Goal: Task Accomplishment & Management: Manage account settings

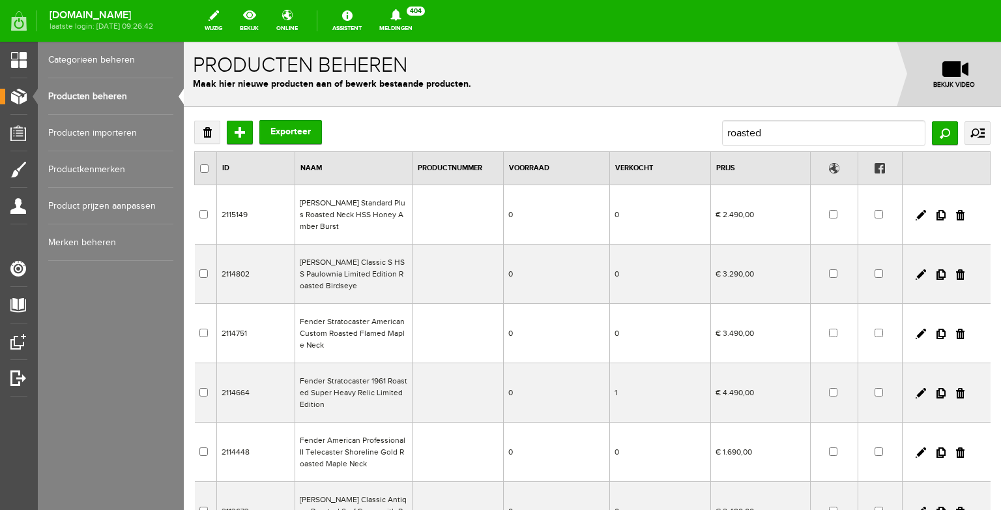
scroll to position [48, 0]
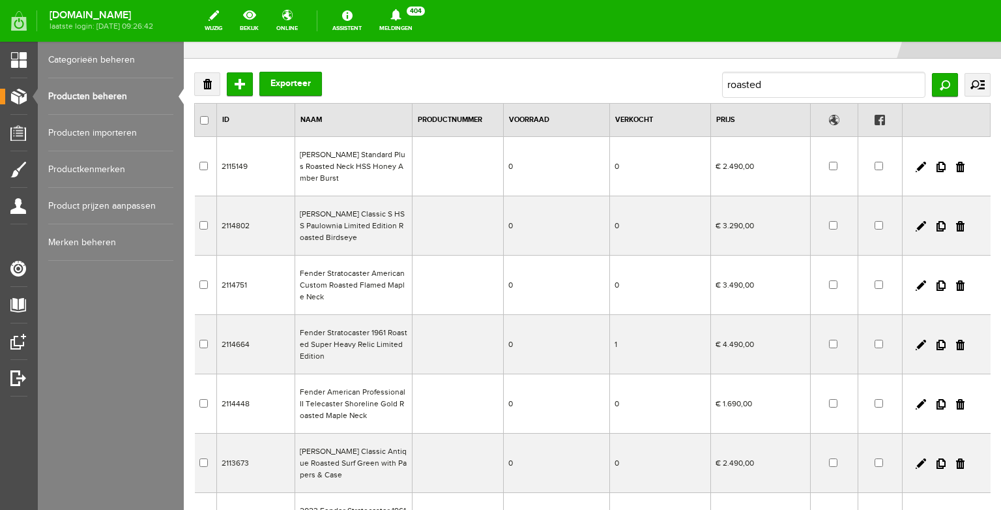
click at [110, 101] on link "Producten beheren" at bounding box center [110, 96] width 125 height 37
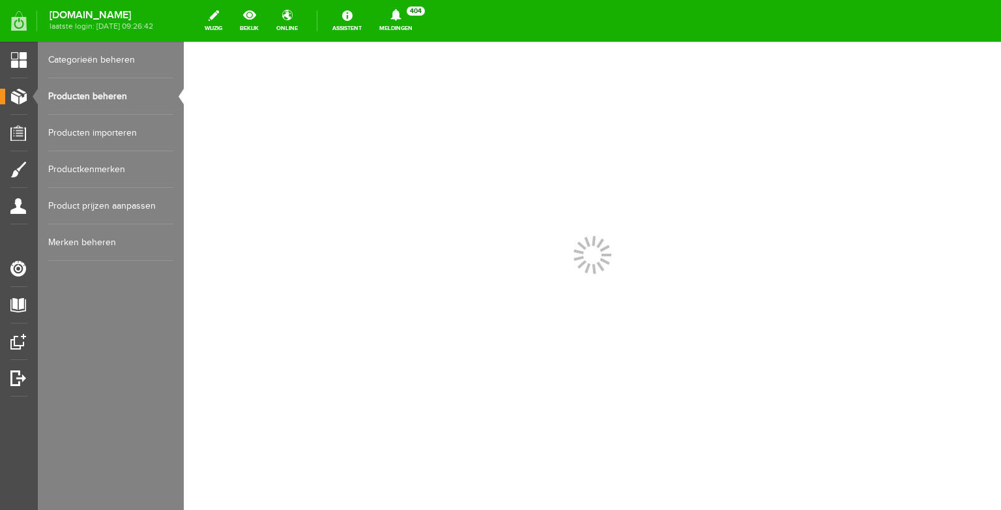
scroll to position [0, 0]
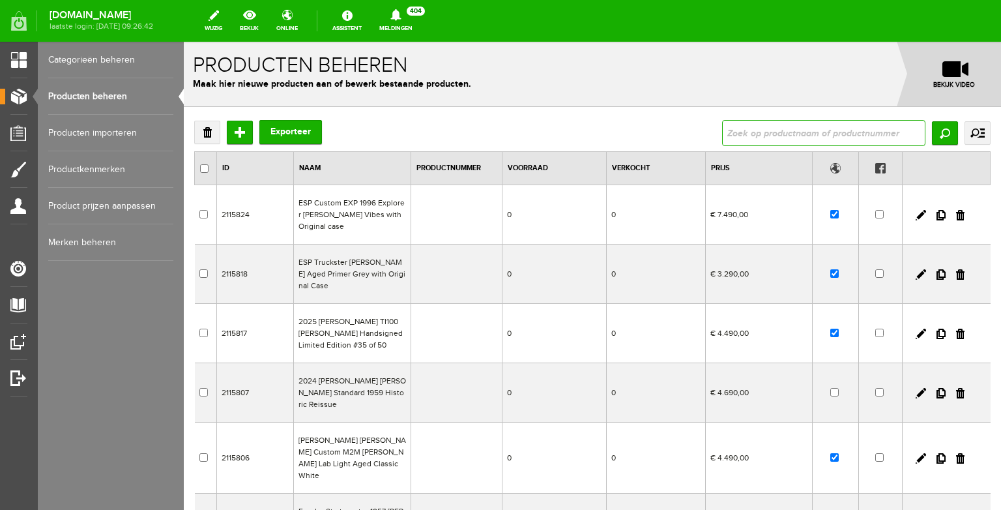
click at [756, 135] on input "text" at bounding box center [823, 133] width 203 height 26
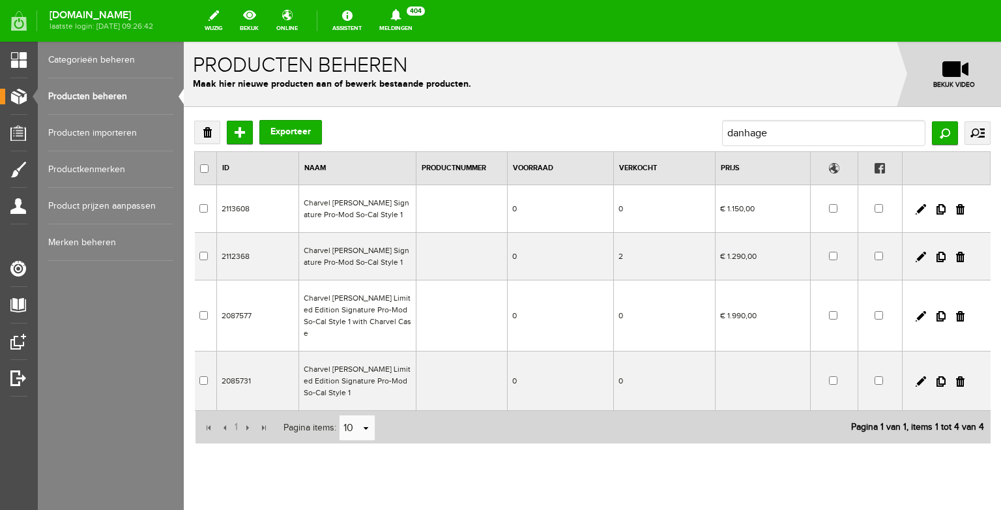
click at [372, 214] on td "Charvel [PERSON_NAME] Signature Pro-Mod So-Cal Style 1" at bounding box center [357, 209] width 117 height 48
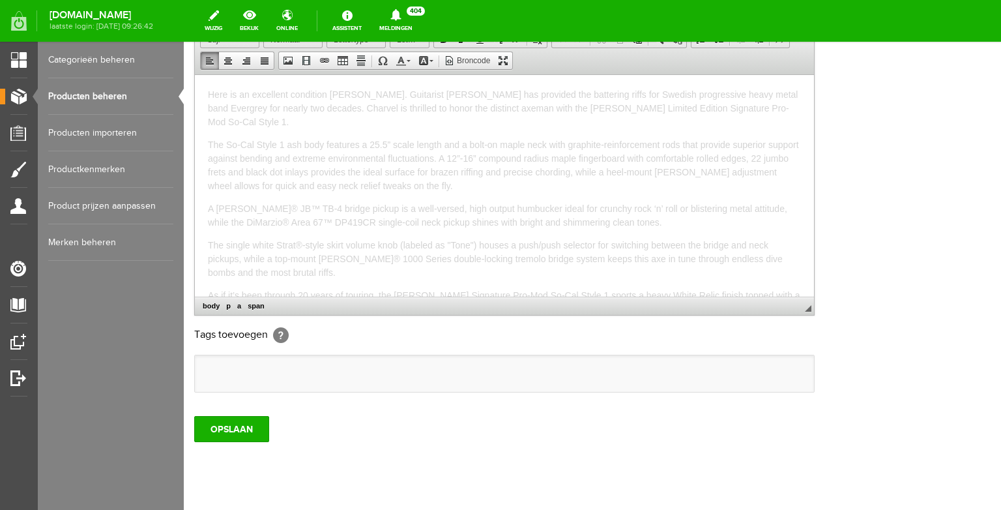
drag, startPoint x: 494, startPoint y: 286, endPoint x: 351, endPoint y: 125, distance: 215.2
click at [195, 74] on html "Here is an excellent condition [PERSON_NAME]. Guitarist [PERSON_NAME] has provi…" at bounding box center [504, 185] width 619 height 222
copy body "Lore ip do sitametco adipiscin Elitse Doeiusm Tempori. Utlaboree Dolore Magnaal…"
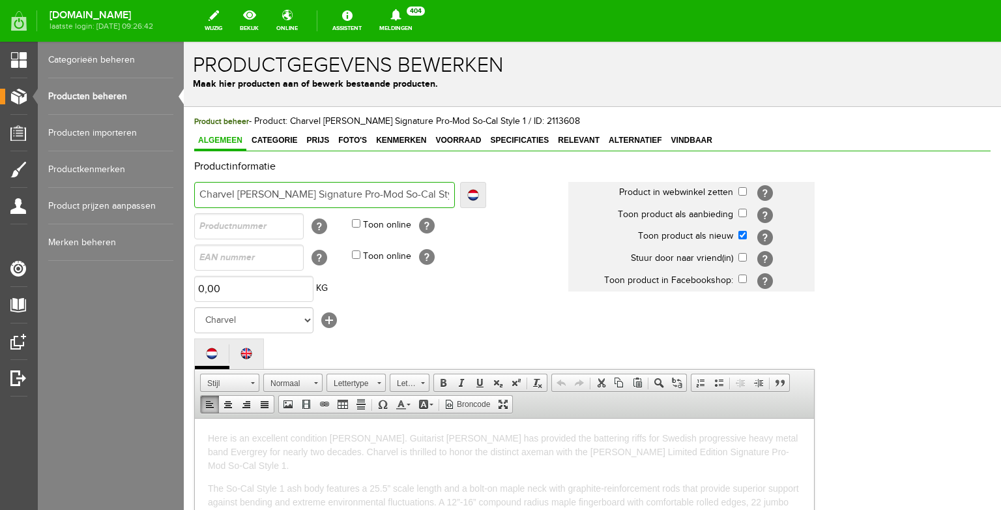
click at [403, 195] on input "Charvel [PERSON_NAME] Signature Pro-Mod So-Cal Style 1" at bounding box center [324, 195] width 261 height 26
click at [380, 188] on input "Charvel [PERSON_NAME] Signature Pro-Mod So-Cal Style 1" at bounding box center [324, 195] width 261 height 26
drag, startPoint x: 349, startPoint y: 192, endPoint x: 533, endPoint y: 190, distance: 183.8
click at [455, 190] on input "Charvel [PERSON_NAME] Signature Pro-Mod So-Cal Style 1" at bounding box center [324, 195] width 261 height 26
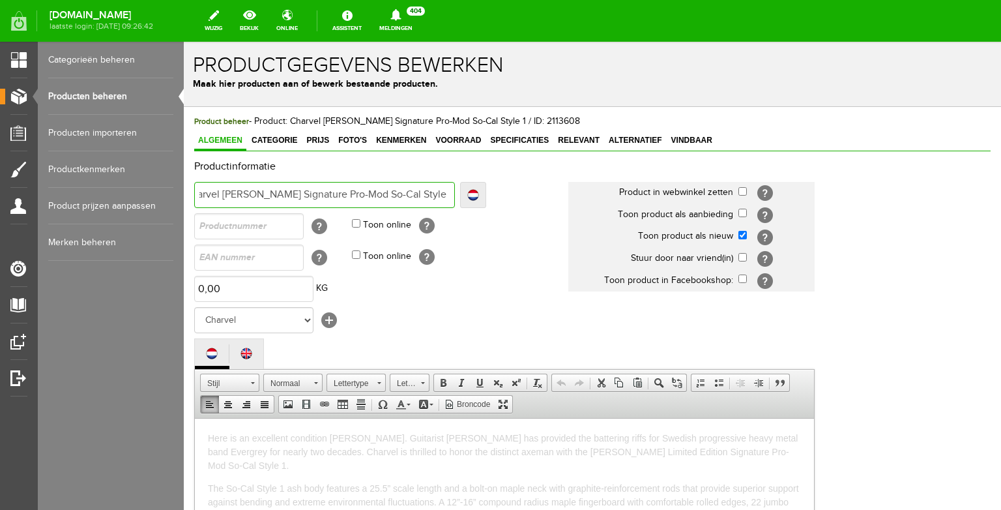
click at [296, 191] on input "Charvel [PERSON_NAME] Signature Pro-Mod So-Cal Style 1" at bounding box center [324, 195] width 261 height 26
drag, startPoint x: 450, startPoint y: 191, endPoint x: 110, endPoint y: 192, distance: 340.9
click at [184, 192] on html "x Productgegevens bewerken Maak hier producten aan of bewerk bestaande producte…" at bounding box center [592, 276] width 817 height 468
copy body "Lore ip do sitametco adipiscin Elitse Doeiusm Tempori. Utlaboree Dolore Magnaal…"
click at [738, 190] on th "Product in webwinkel zetten" at bounding box center [653, 193] width 170 height 22
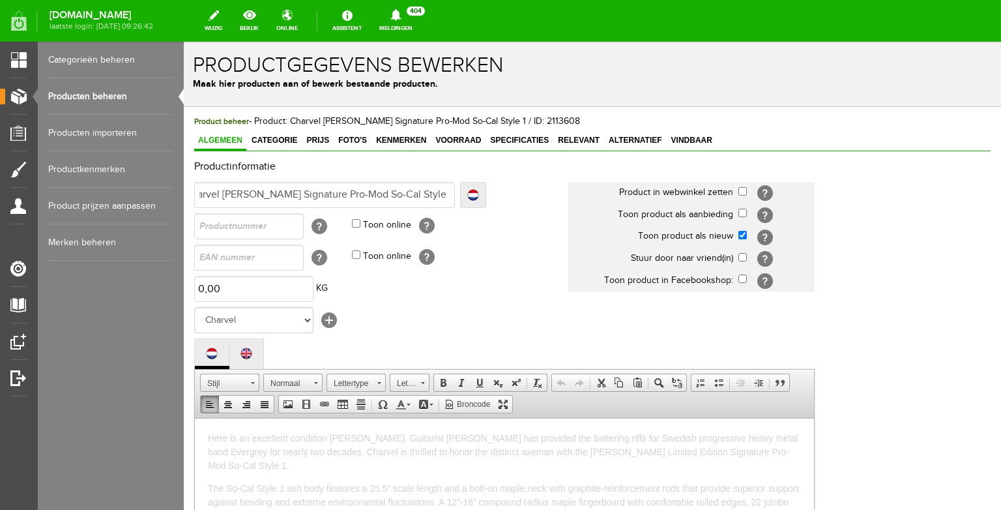
click at [118, 83] on link "Producten beheren" at bounding box center [110, 96] width 125 height 37
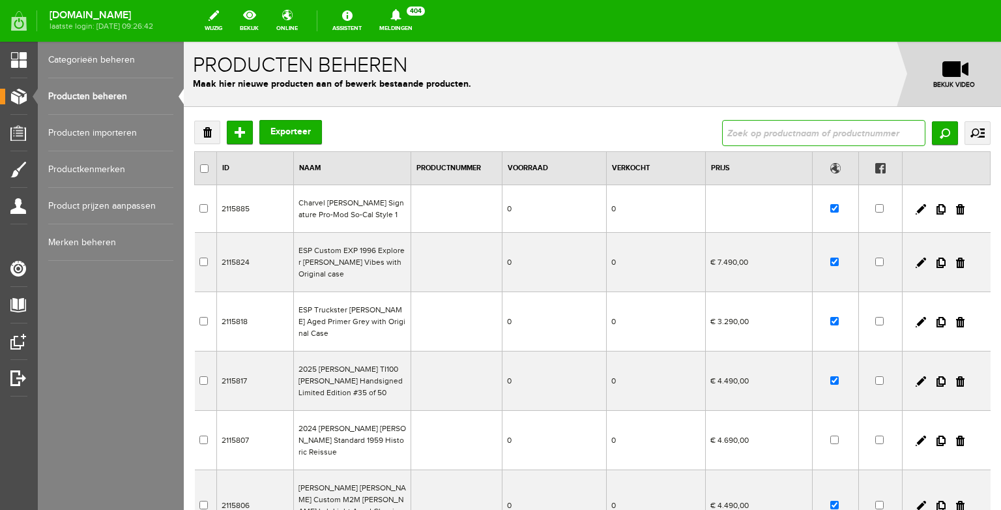
click at [768, 125] on input "text" at bounding box center [823, 133] width 203 height 26
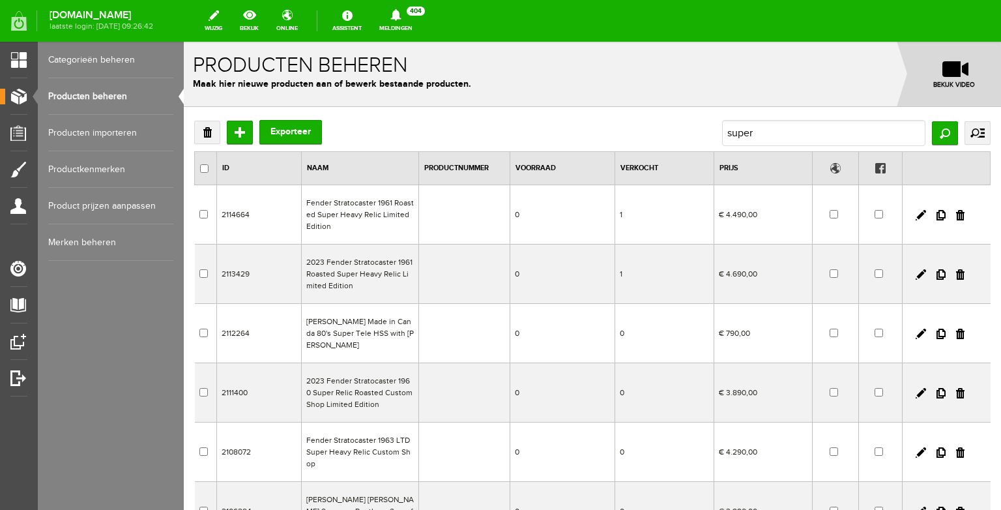
click at [338, 281] on td "2023 Fender Stratocaster 1961 Roasted Super Heavy Relic Limited Edition" at bounding box center [360, 273] width 117 height 59
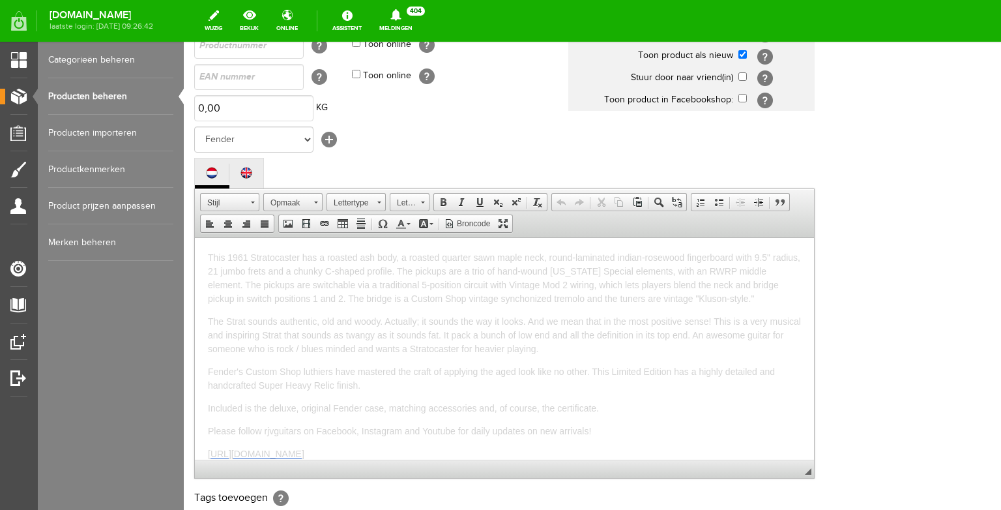
click at [111, 100] on link "Producten beheren" at bounding box center [110, 96] width 125 height 37
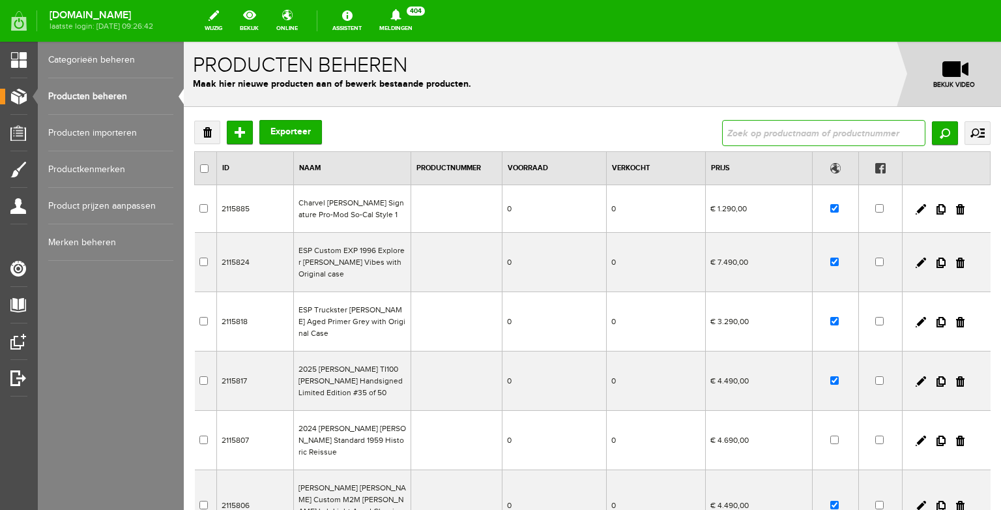
click at [739, 132] on input "text" at bounding box center [823, 133] width 203 height 26
type input "super"
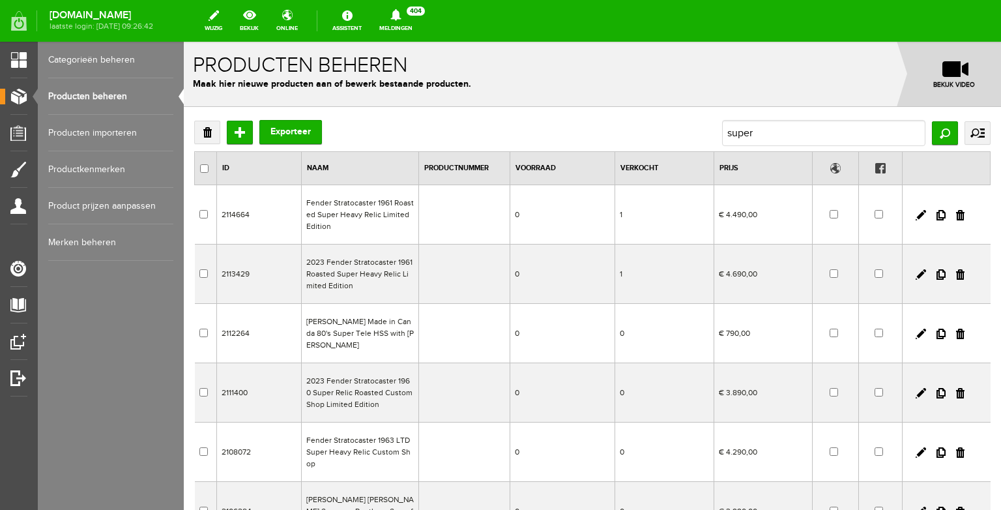
click at [371, 228] on td "Fender Stratocaster 1961 Roasted Super Heavy Relic Limited Edition" at bounding box center [360, 214] width 117 height 59
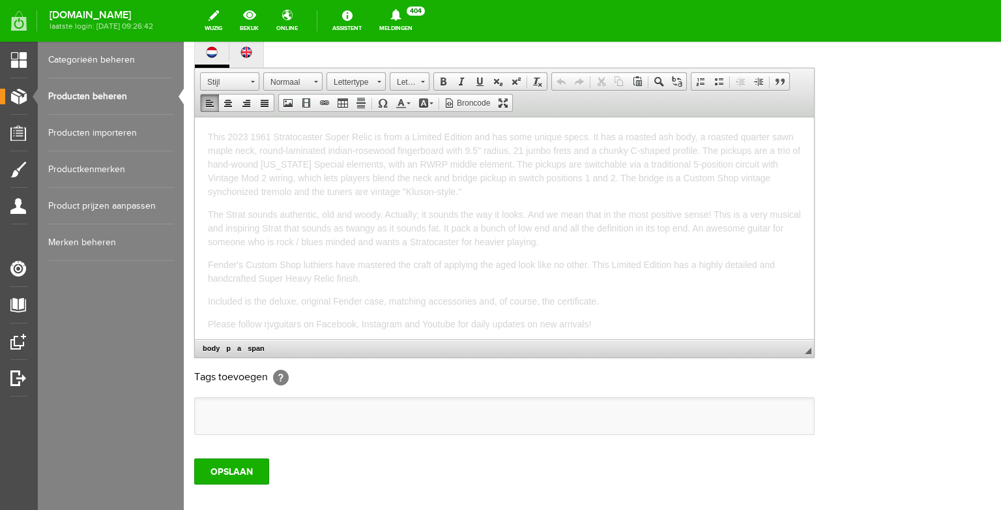
drag, startPoint x: 495, startPoint y: 329, endPoint x: 208, endPoint y: 188, distance: 319.8
click at [198, 117] on html "This 2023 1961 Stratocaster Super Relic is from a Limited Edition and has some …" at bounding box center [504, 228] width 619 height 222
copy body "Lore 6180 6336 Ipsumdolorsi Ametc Adipi el sedd e Tempori Utlabor etd mag aliq …"
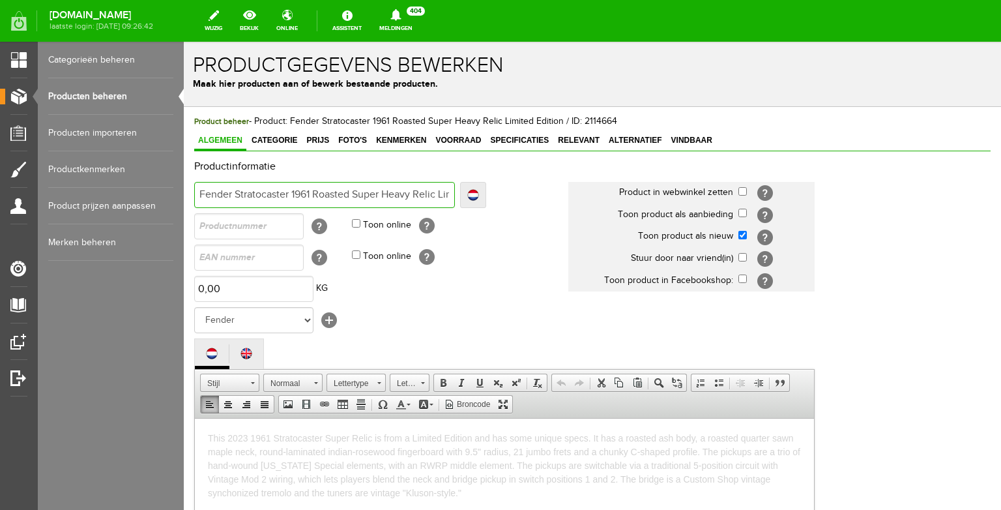
click at [257, 201] on input "Fender Stratocaster 1961 Roasted Super Heavy Relic Limited Edition" at bounding box center [324, 195] width 261 height 26
drag, startPoint x: 199, startPoint y: 192, endPoint x: 536, endPoint y: 196, distance: 337.7
click at [536, 195] on td "Fender Stratocaster 1961 Roasted Super Heavy Relic Limited Edition Localize Fen…" at bounding box center [381, 194] width 374 height 31
copy body "Lore 6180 6336 Ipsumdolorsi Ametc Adipi el sedd e Tempori Utlabor etd mag aliq …"
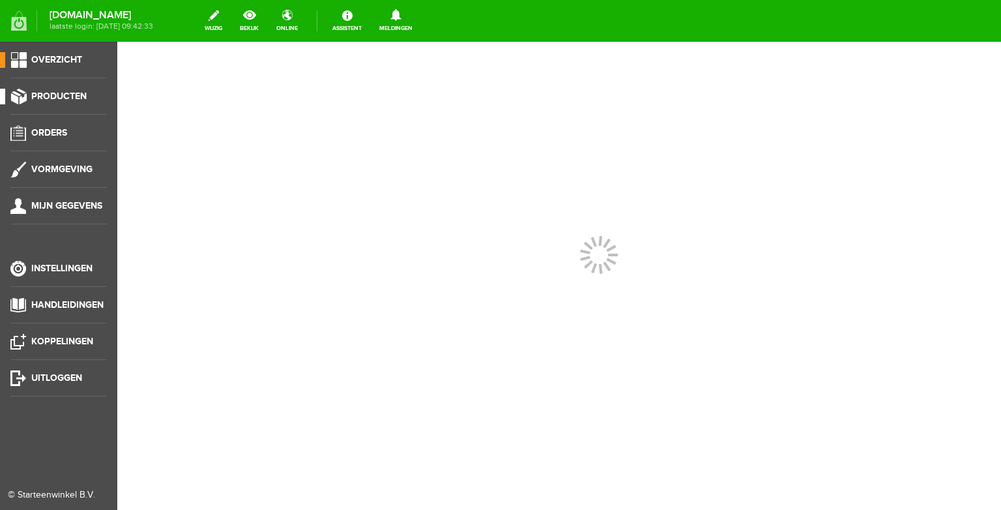
click at [61, 108] on li "Producten" at bounding box center [58, 102] width 96 height 26
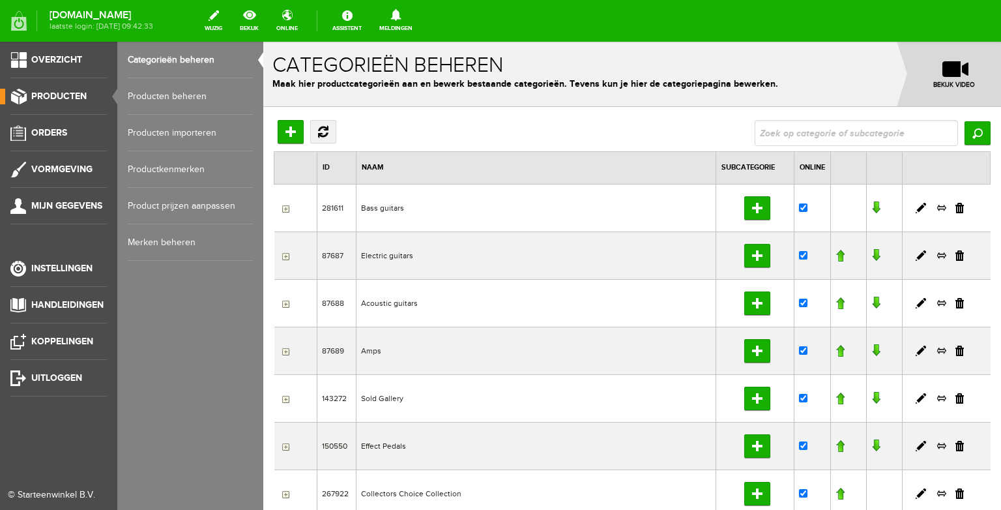
click at [156, 91] on link "Producten beheren" at bounding box center [190, 96] width 125 height 37
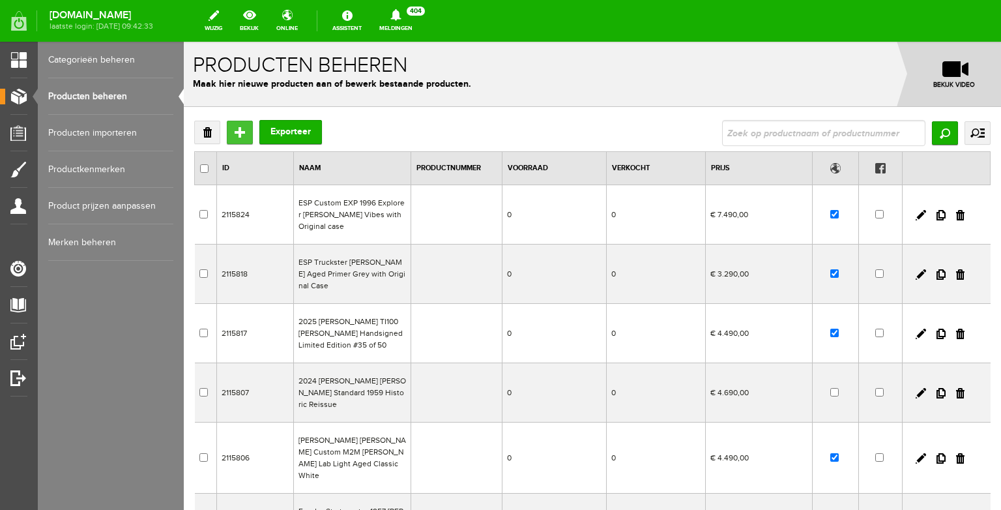
drag, startPoint x: 242, startPoint y: 134, endPoint x: 425, endPoint y: 175, distance: 187.9
click at [242, 134] on input "Toevoegen" at bounding box center [240, 132] width 26 height 23
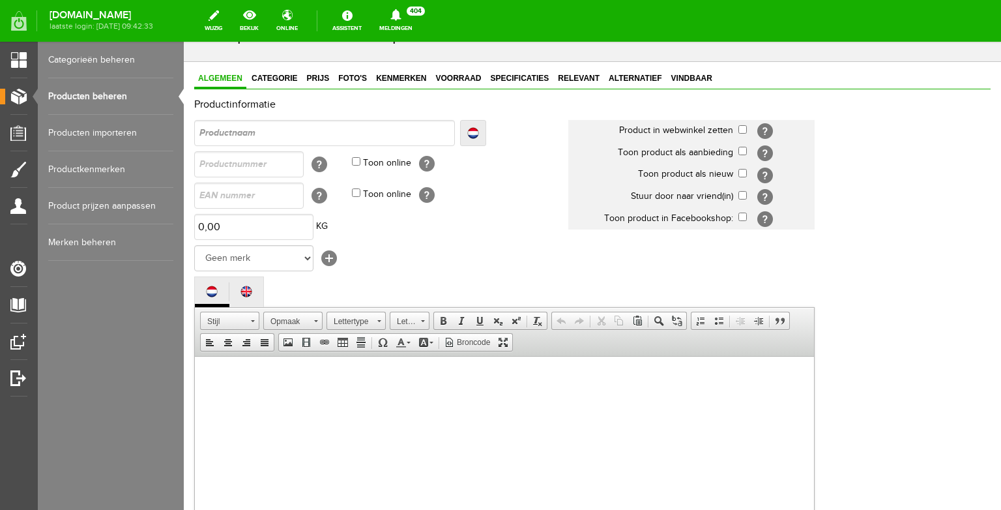
scroll to position [69, 0]
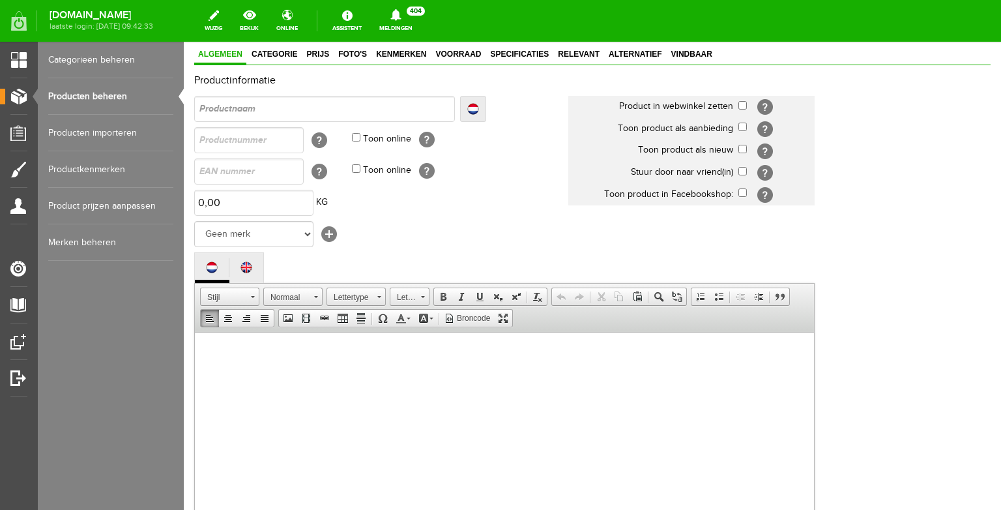
click at [273, 394] on body at bounding box center [504, 456] width 593 height 222
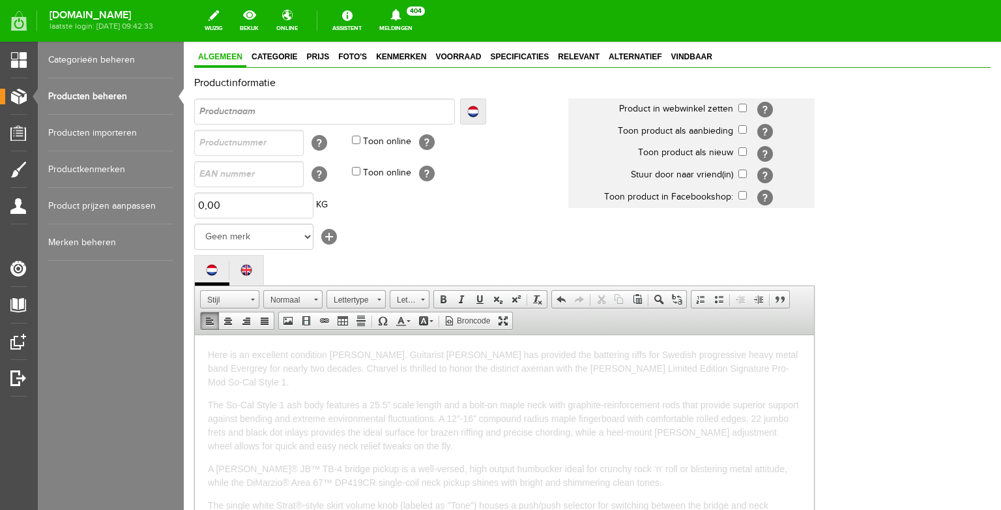
scroll to position [0, 0]
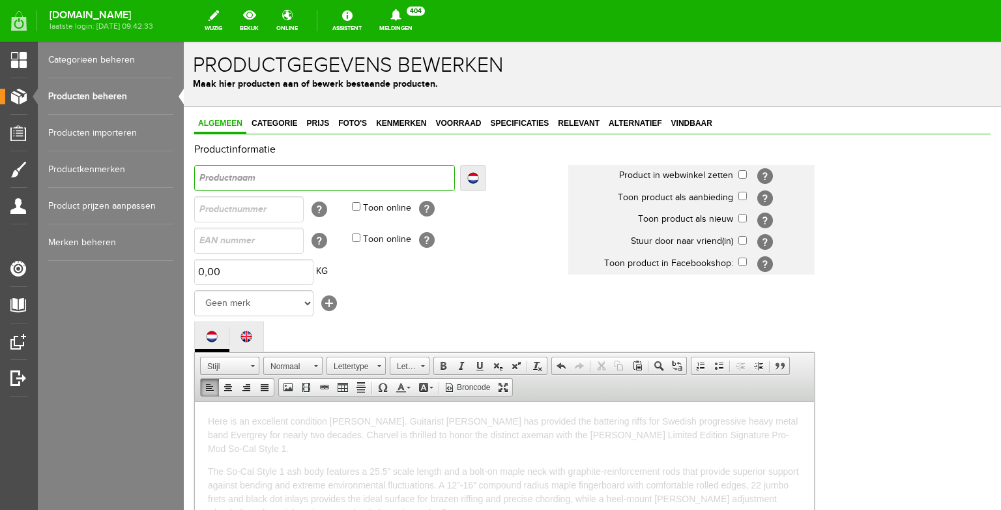
click at [257, 185] on input "text" at bounding box center [324, 178] width 261 height 26
type input "arvel Henrik Danhage Signature Pro-Mod So-Cal Style 1"
drag, startPoint x: 260, startPoint y: 179, endPoint x: 154, endPoint y: 173, distance: 105.8
click at [194, 173] on input "arvel Henrik Danhage Signature Pro-Mod So-Cal Style 1" at bounding box center [324, 178] width 261 height 26
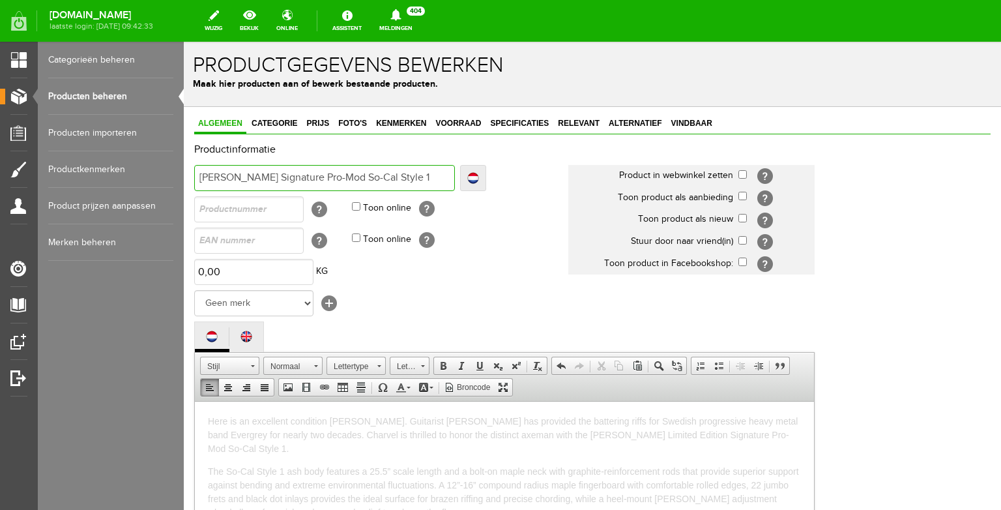
click at [205, 169] on input "arvel Henrik Danhage Signature Pro-Mod So-Cal Style 1" at bounding box center [324, 178] width 261 height 26
click at [201, 175] on input "arvel Henrik Danhage Signature Pro-Mod So-Cal Style 1" at bounding box center [324, 178] width 261 height 26
type input "Carvel Henrik Danhage Signature Pro-Mod So-Cal Style 1"
type input "Charvel [PERSON_NAME] Signature Pro-Mod So-Cal Style 1"
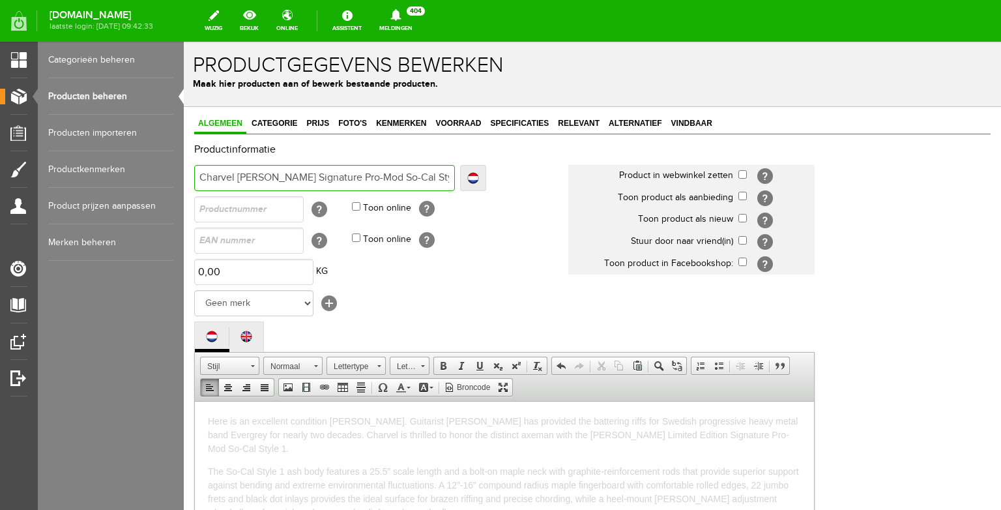
type input "Charvel [PERSON_NAME] Signature Pro-Mod So-Cal Style 1"
click at [746, 174] on input "checkbox" at bounding box center [743, 174] width 8 height 8
checkbox input "true"
click at [742, 218] on input "checkbox" at bounding box center [743, 218] width 8 height 8
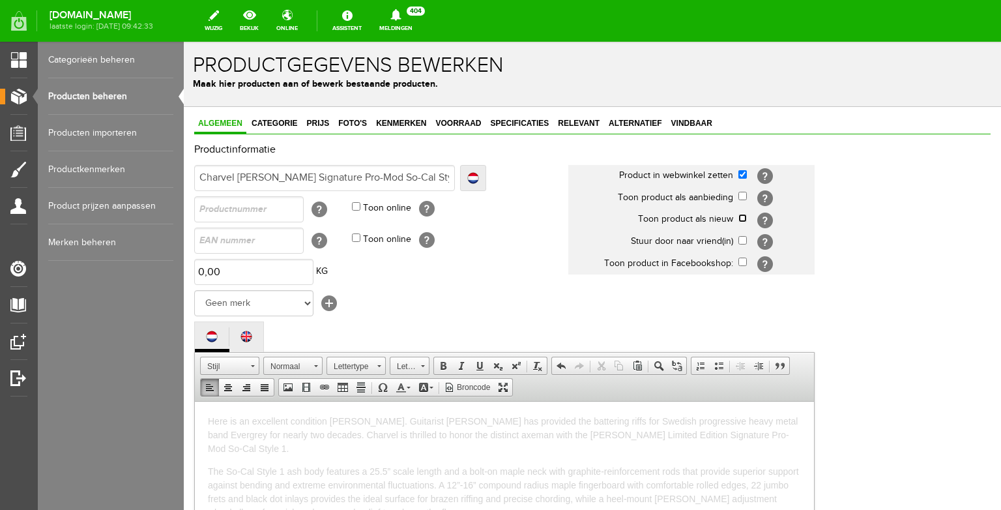
checkbox input "true"
click at [194, 290] on select "Geen merk Hymn Peavey Vox Rickenbacker Jackson Kelton Swade Dean Taylor Washbur…" at bounding box center [253, 303] width 119 height 26
select select "124515"
click option "Gibson" at bounding box center [184, 42] width 0 height 0
click at [409, 319] on td "Geen merk Hymn Peavey Vox Rickenbacker Jackson Kelton Swade Dean Taylor Washbur…" at bounding box center [381, 302] width 374 height 31
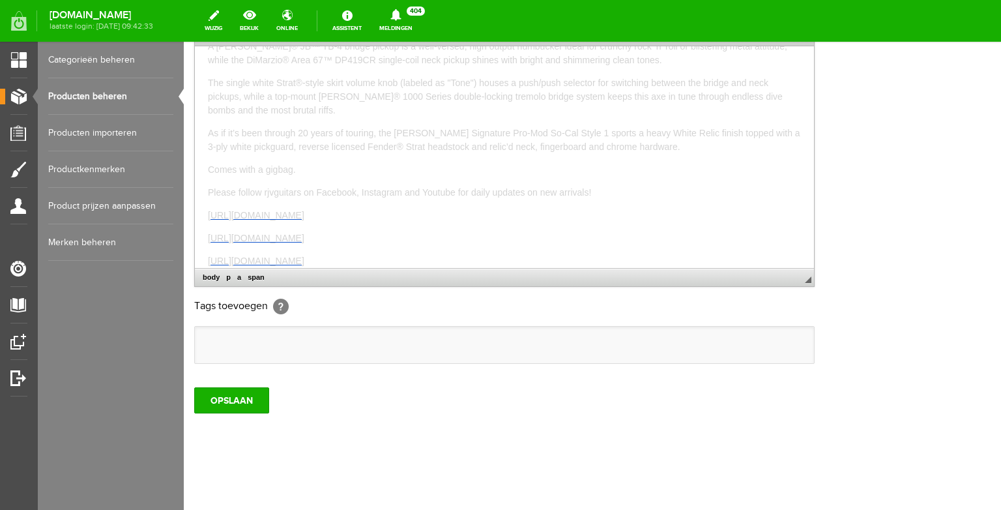
scroll to position [387, 0]
click at [259, 168] on span "Comes with a gigbag." at bounding box center [252, 169] width 88 height 10
click at [228, 396] on input "OPSLAAN" at bounding box center [231, 400] width 75 height 26
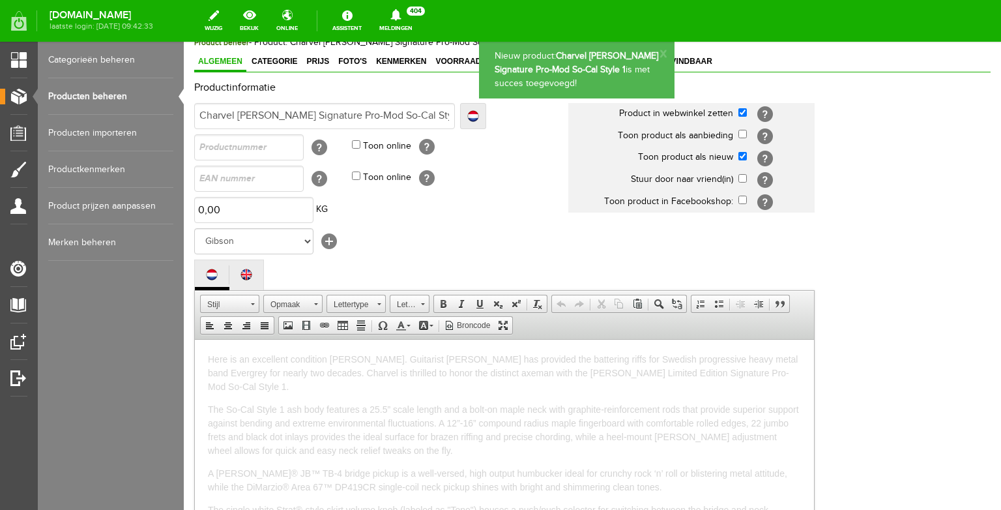
scroll to position [0, 0]
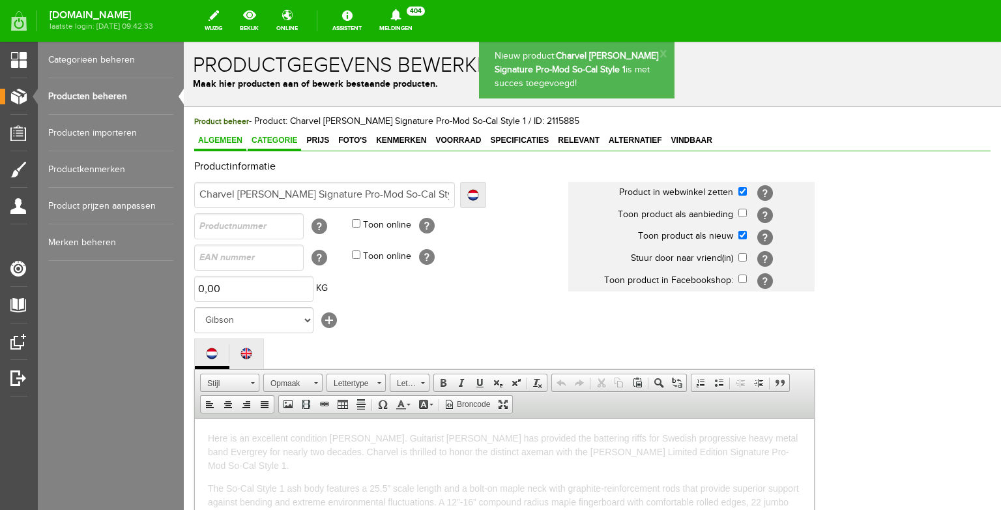
click at [283, 150] on link "Categorie" at bounding box center [274, 141] width 53 height 19
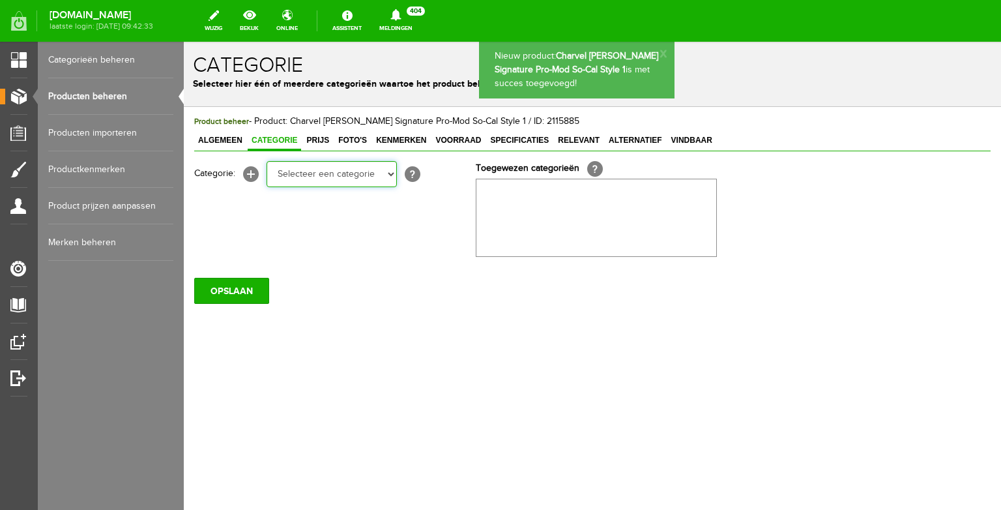
select select "87687"
click option "Electric guitars" at bounding box center [184, 42] width 0 height 0
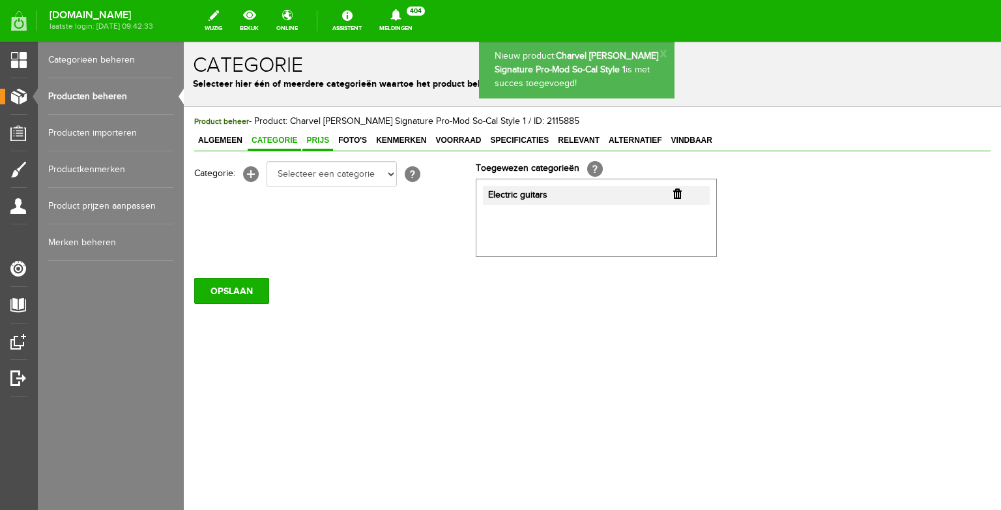
click at [320, 143] on span "Prijs" at bounding box center [317, 140] width 31 height 9
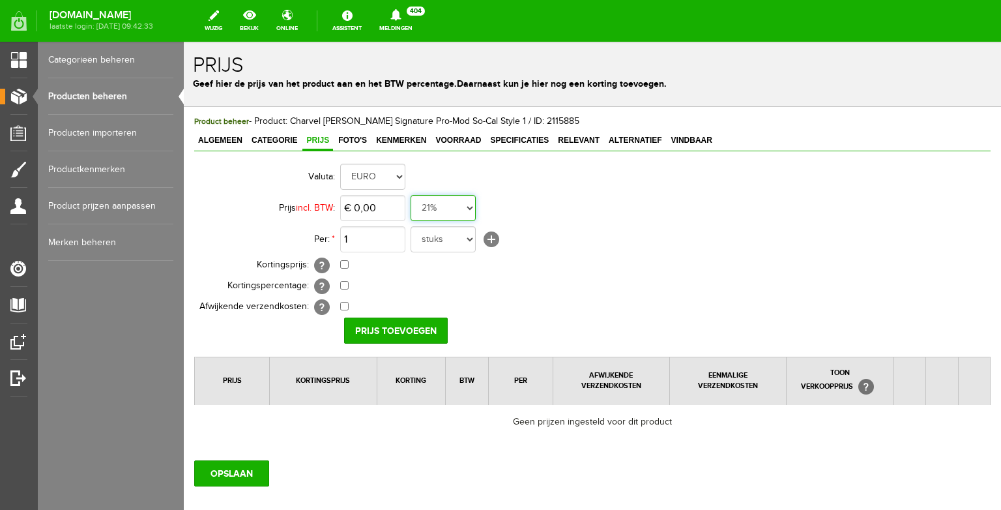
select select "0,00"
click option "0%" at bounding box center [184, 42] width 0 height 0
click at [365, 203] on input "0" at bounding box center [372, 208] width 65 height 26
type input "€ 1.290,00"
click at [389, 326] on input "Prijs toevoegen" at bounding box center [396, 330] width 104 height 26
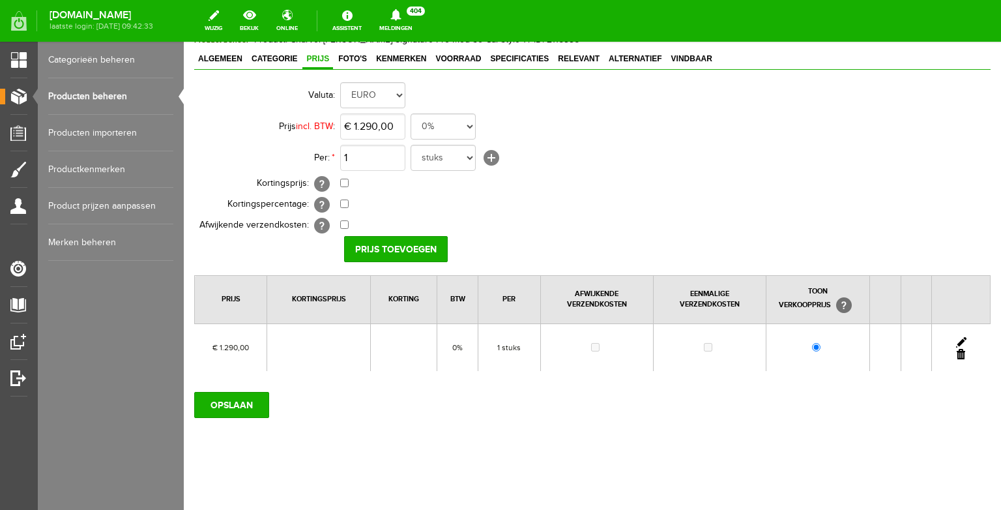
scroll to position [86, 0]
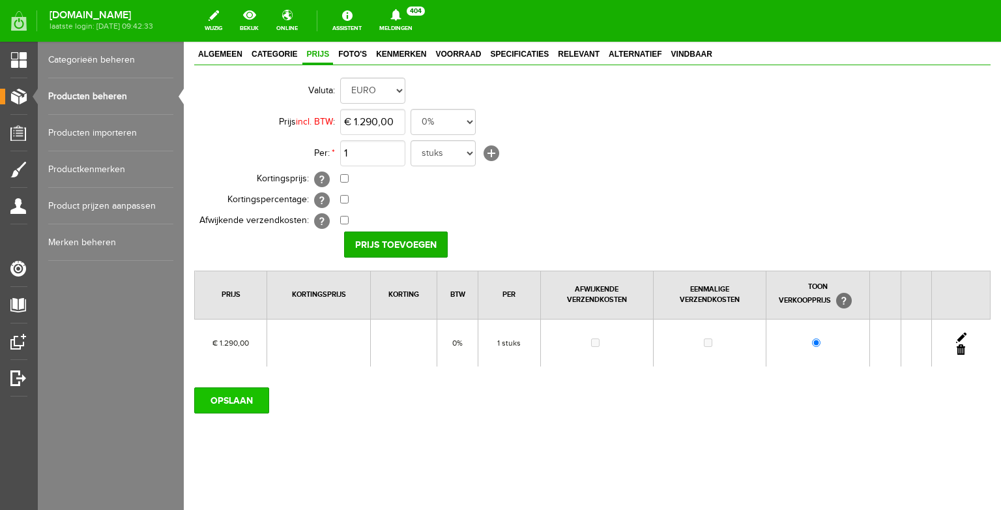
click at [242, 391] on input "OPSLAAN" at bounding box center [231, 400] width 75 height 26
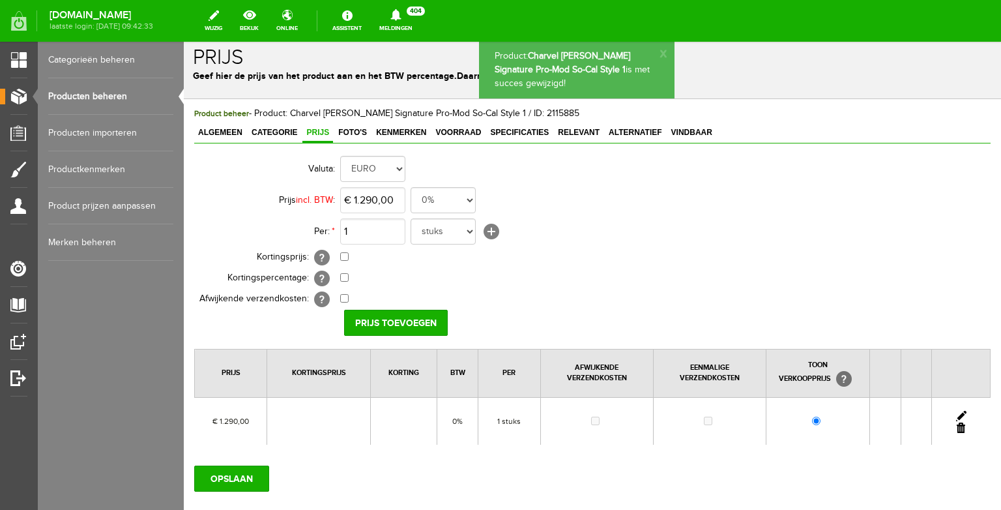
scroll to position [76, 0]
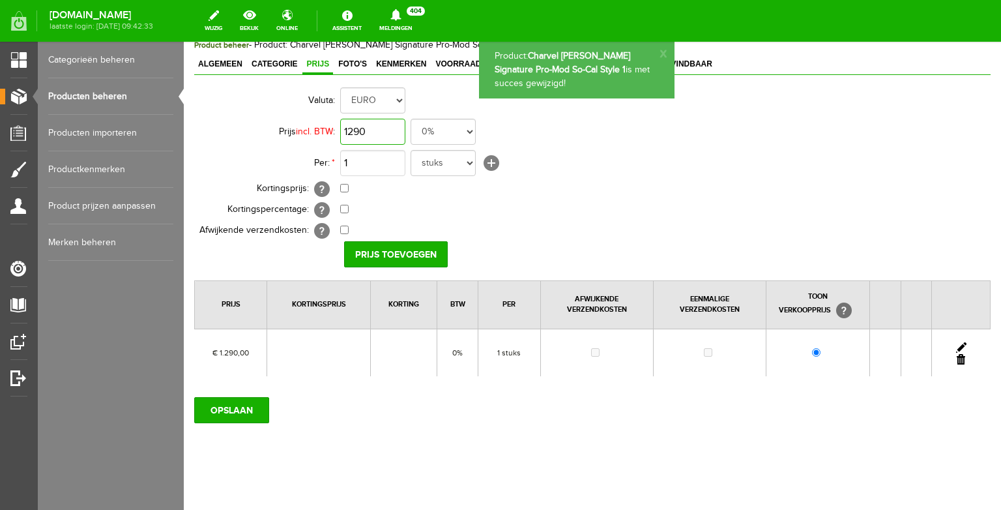
click at [350, 128] on input "1290" at bounding box center [372, 132] width 65 height 26
type input "€ 1.290,00"
click at [353, 72] on link "Foto's" at bounding box center [352, 64] width 37 height 19
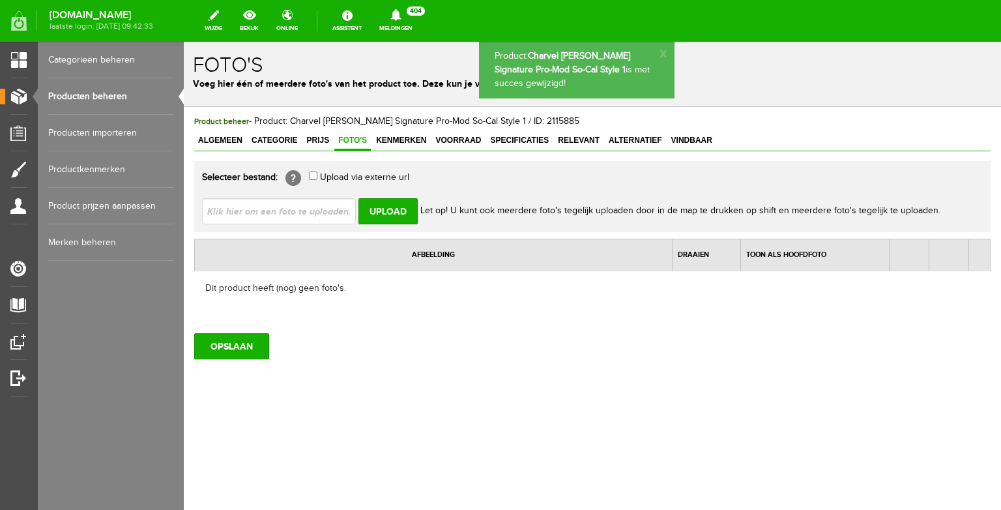
click at [275, 209] on input "file" at bounding box center [284, 210] width 164 height 25
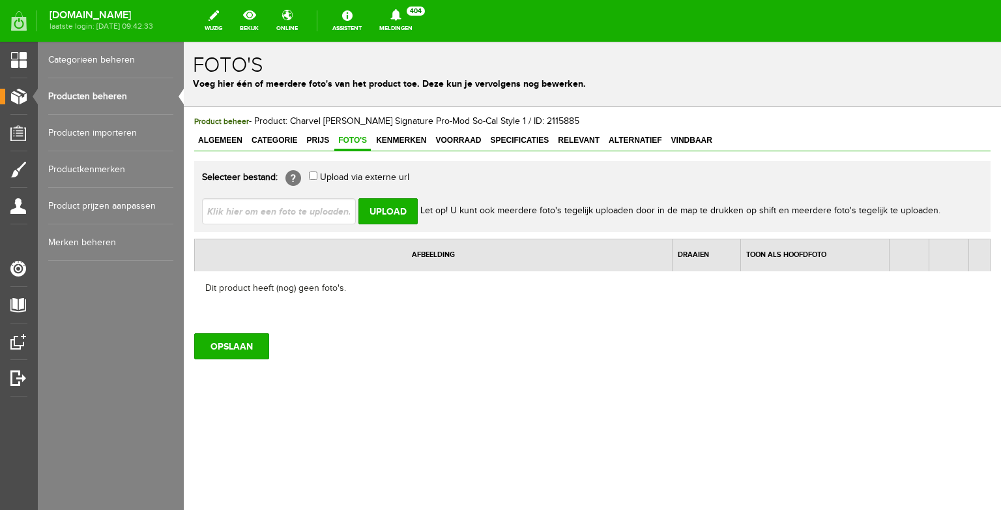
type input "C:\fakepath\IMG_4228.JPG"
type input "IMG_4228.JPG; IMG_4222.JPG; IMG_4223.JPG; IMG_4226.JPG"
click at [384, 207] on input "Upload" at bounding box center [388, 211] width 59 height 26
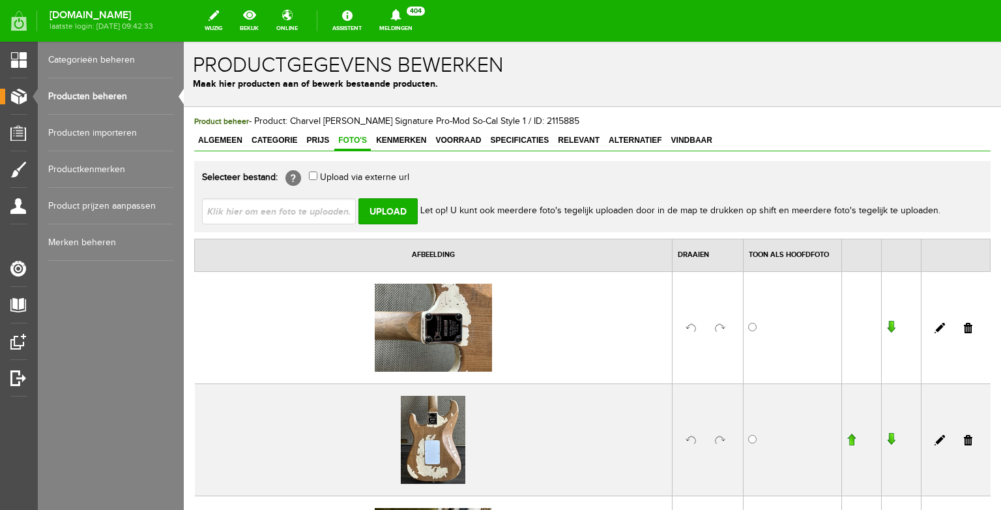
click at [314, 219] on input "file" at bounding box center [284, 210] width 164 height 25
type input "C:\fakepath\IMG_4051.JPG"
type input "IMG_4051.JPG; IMG_4052.JPG; IMG_4053.JPG; IMG_4103.JPG"
click at [388, 205] on input "Upload" at bounding box center [388, 211] width 59 height 26
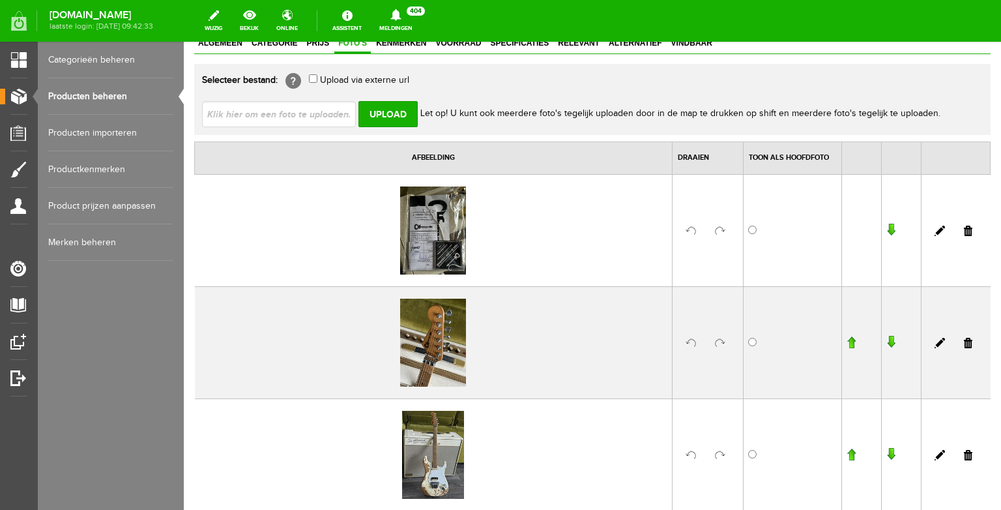
scroll to position [237, 0]
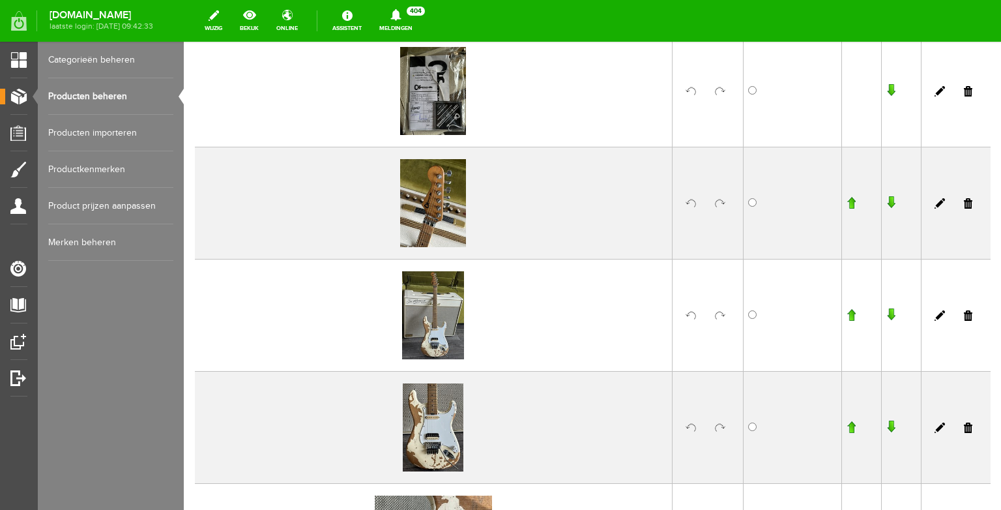
click at [855, 428] on input "button" at bounding box center [851, 426] width 9 height 13
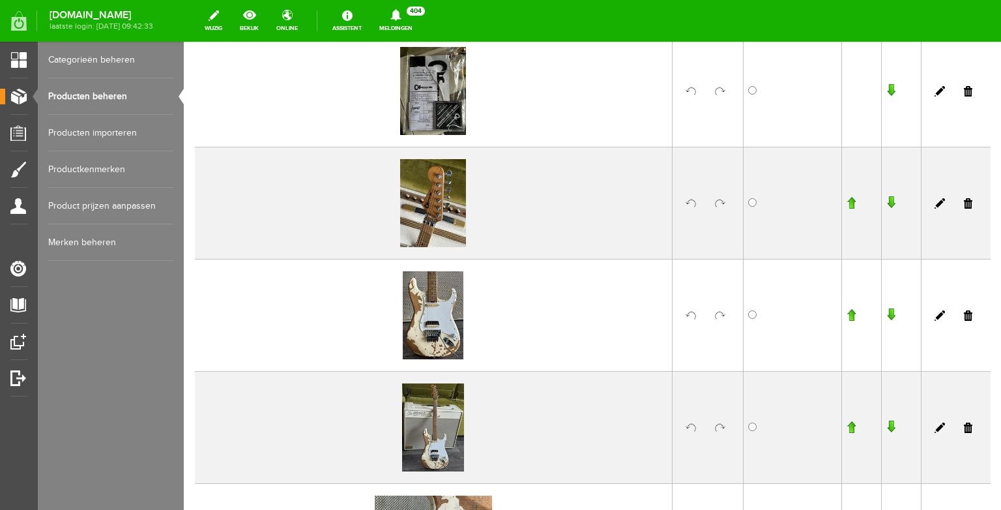
click at [853, 314] on input "button" at bounding box center [851, 314] width 9 height 13
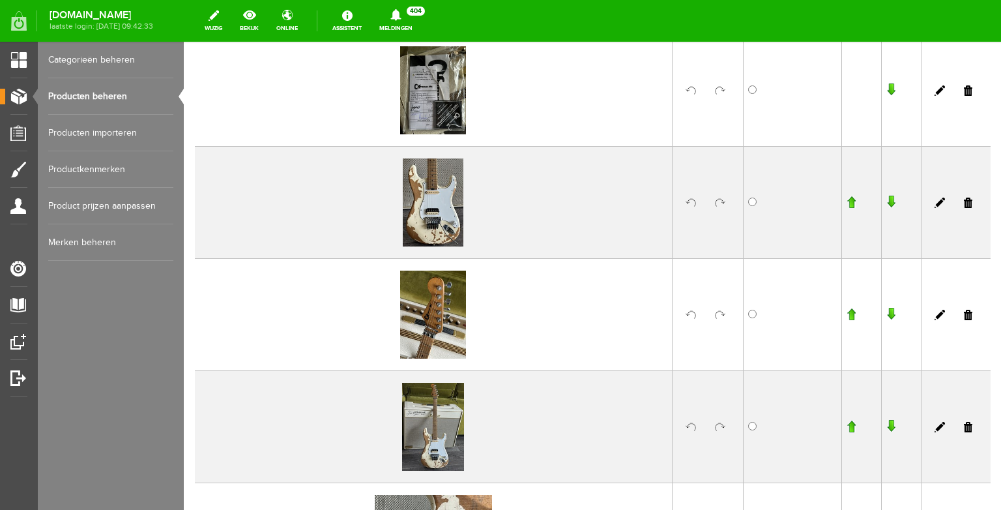
click at [853, 205] on input "button" at bounding box center [851, 202] width 9 height 13
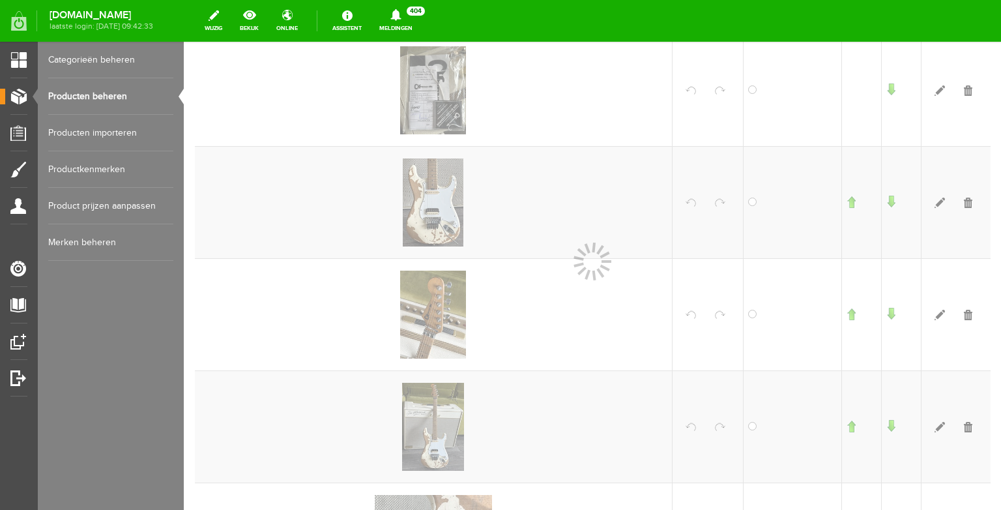
scroll to position [237, 0]
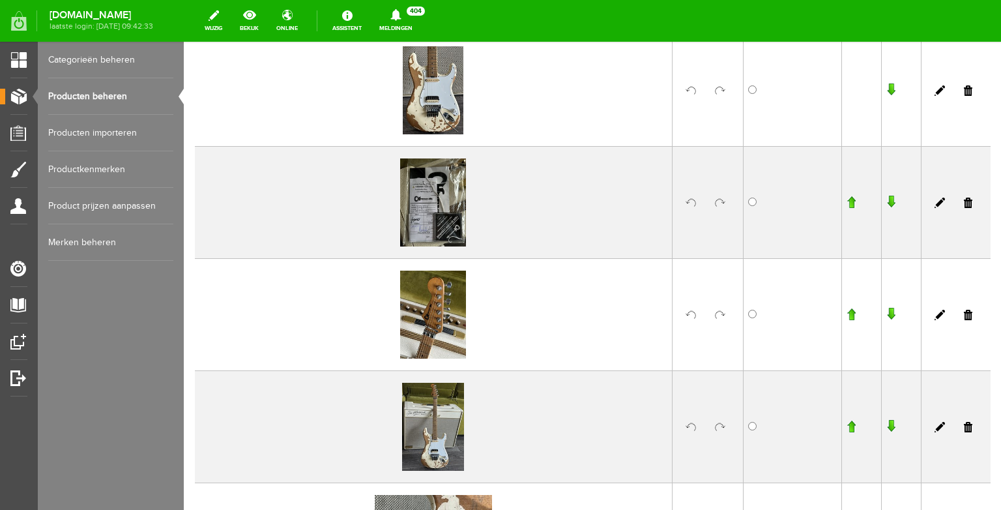
click at [716, 317] on link at bounding box center [720, 315] width 10 height 10
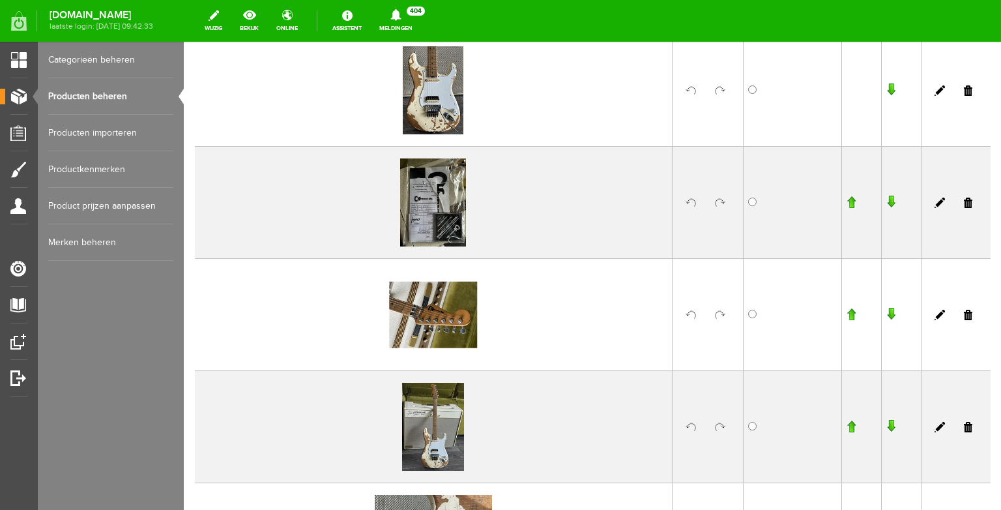
scroll to position [238, 0]
click at [855, 311] on input "button" at bounding box center [851, 313] width 9 height 13
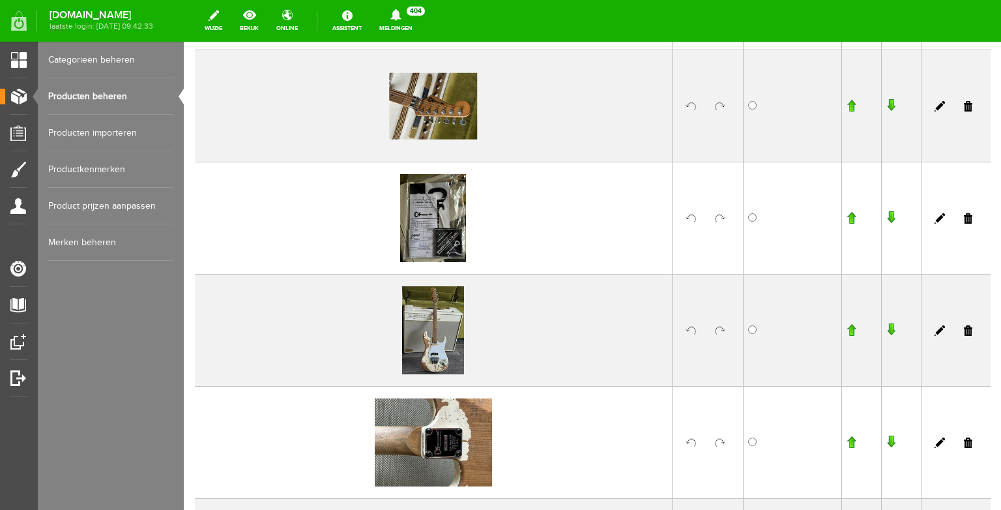
scroll to position [336, 0]
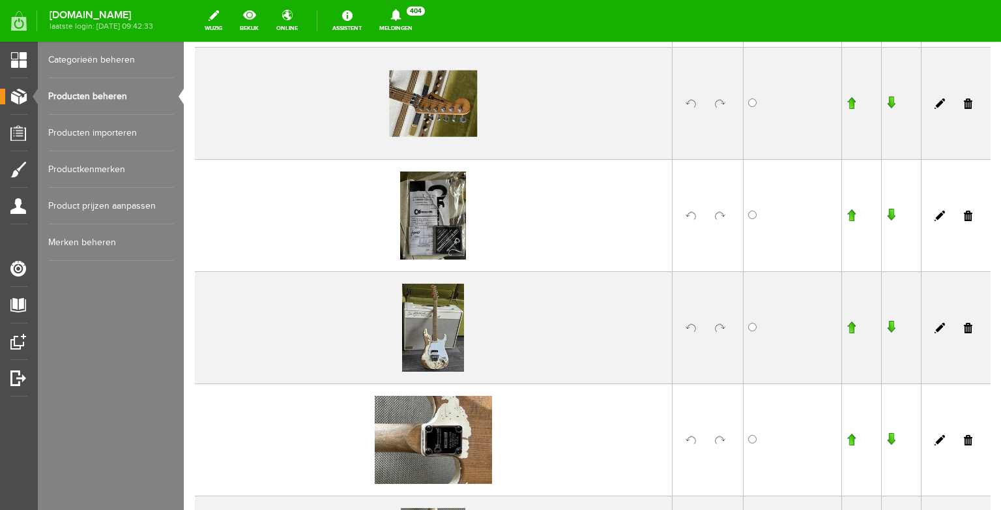
click at [720, 440] on link at bounding box center [720, 440] width 10 height 10
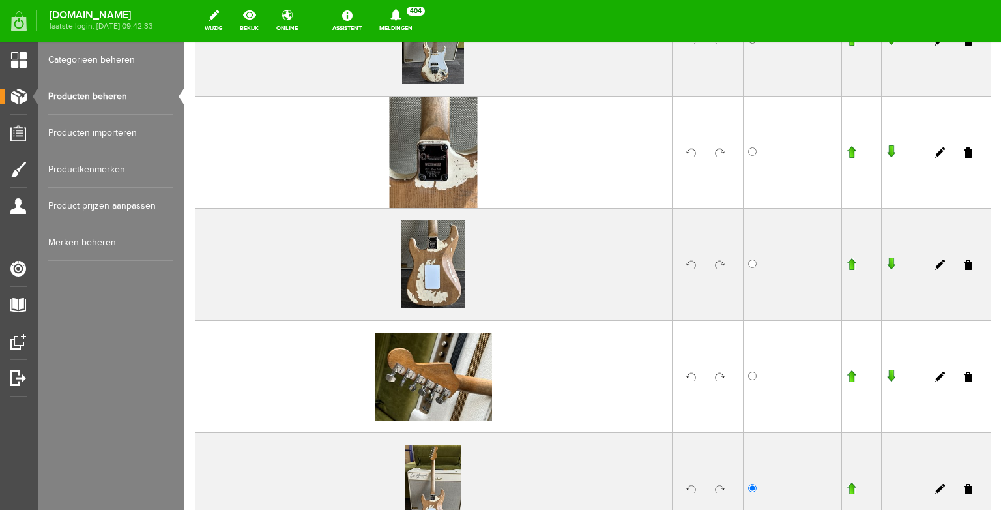
click at [718, 375] on link at bounding box center [720, 377] width 10 height 10
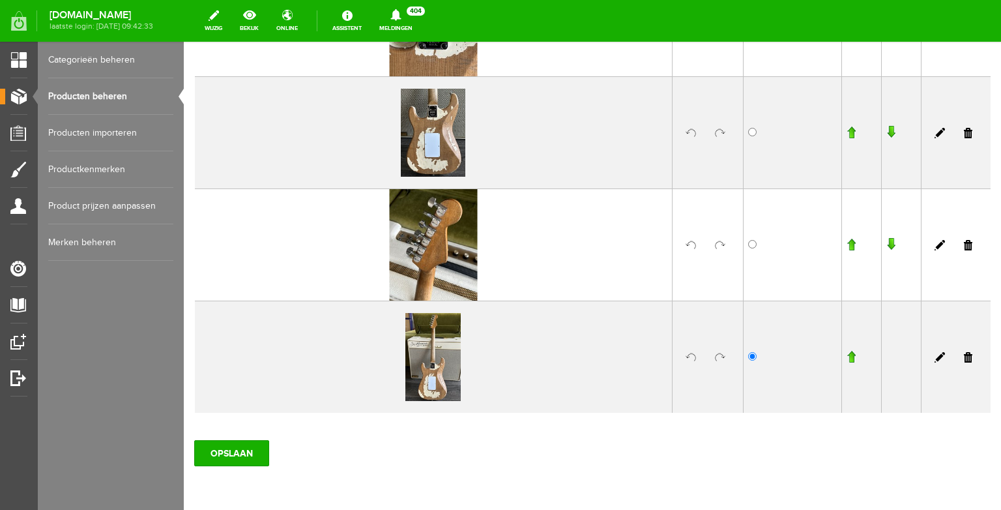
scroll to position [757, 0]
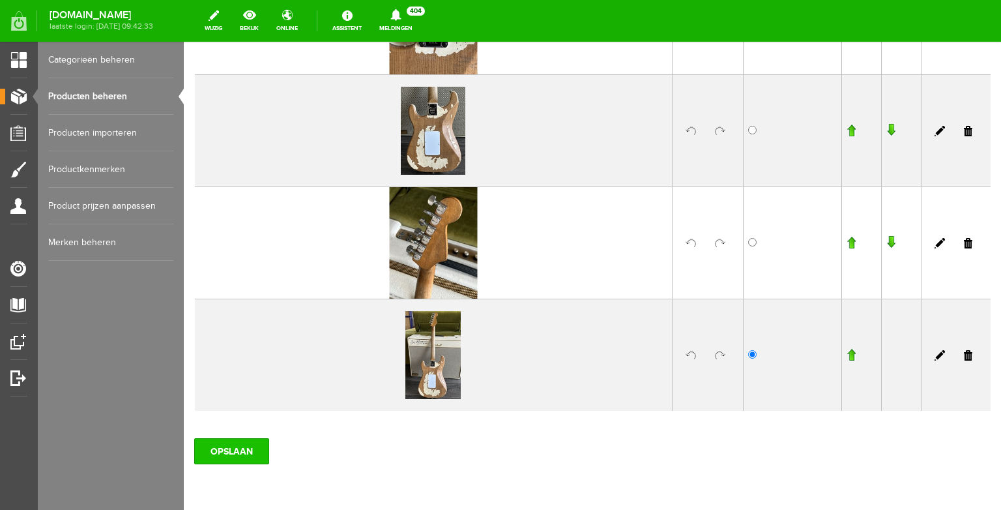
click at [239, 446] on input "OPSLAAN" at bounding box center [231, 451] width 75 height 26
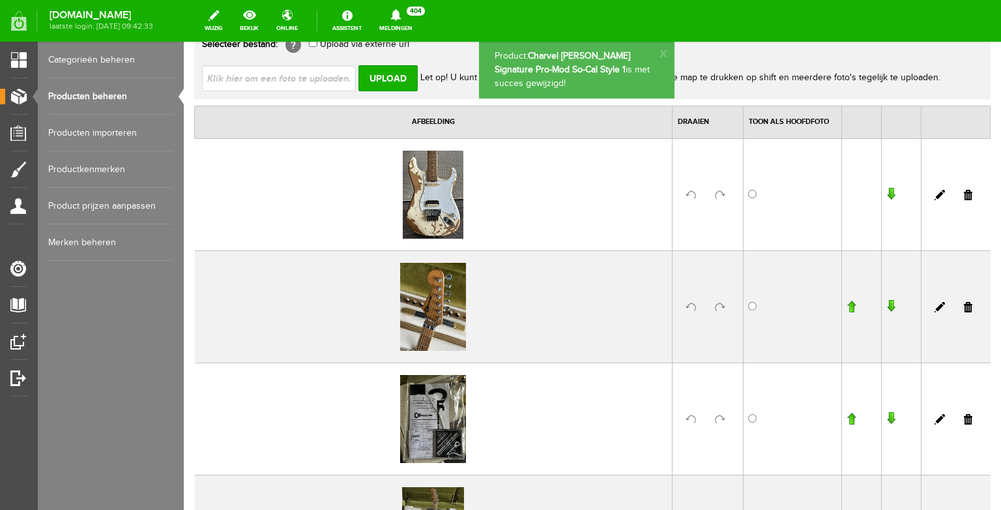
scroll to position [0, 0]
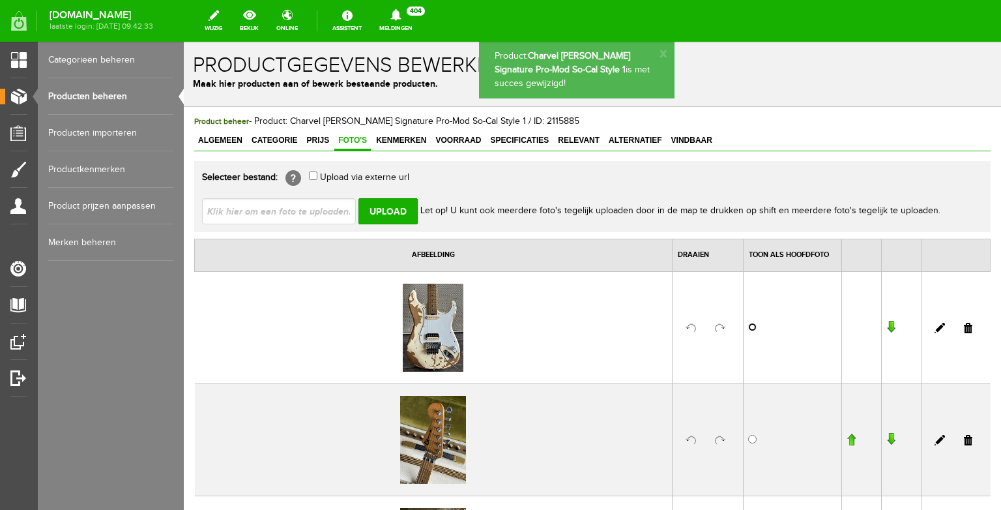
click at [751, 324] on input "radio" at bounding box center [752, 327] width 8 height 8
radio input "true"
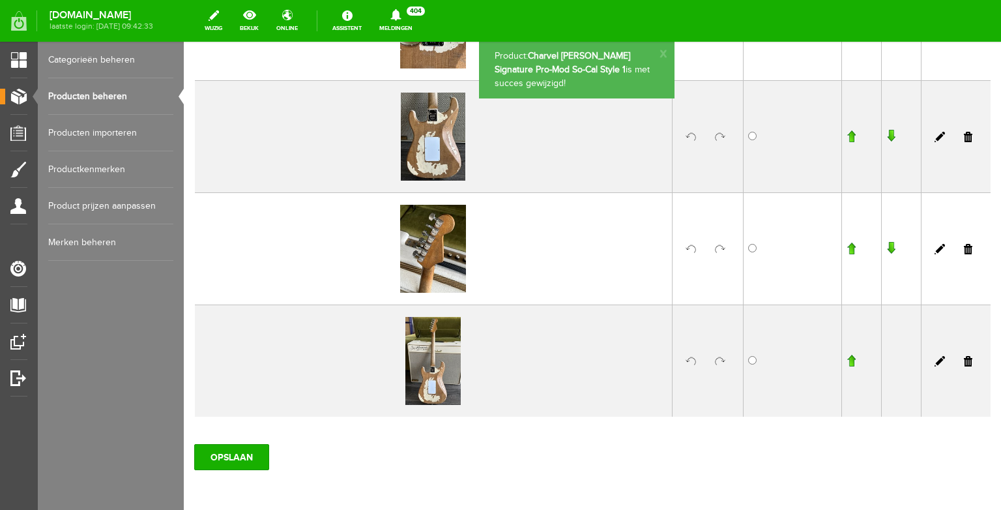
scroll to position [808, 0]
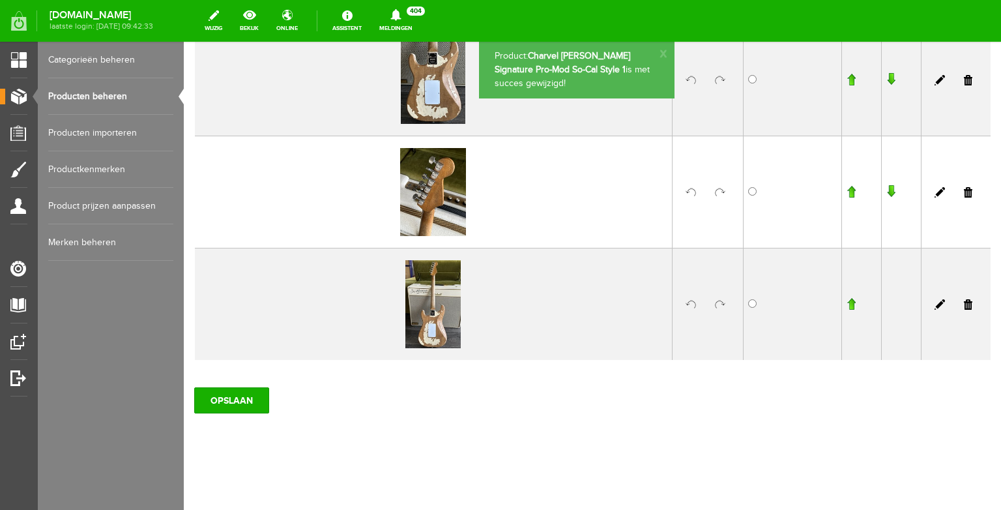
click at [240, 384] on div "OPSLAAN" at bounding box center [592, 395] width 797 height 37
click at [239, 395] on input "OPSLAAN" at bounding box center [231, 400] width 75 height 26
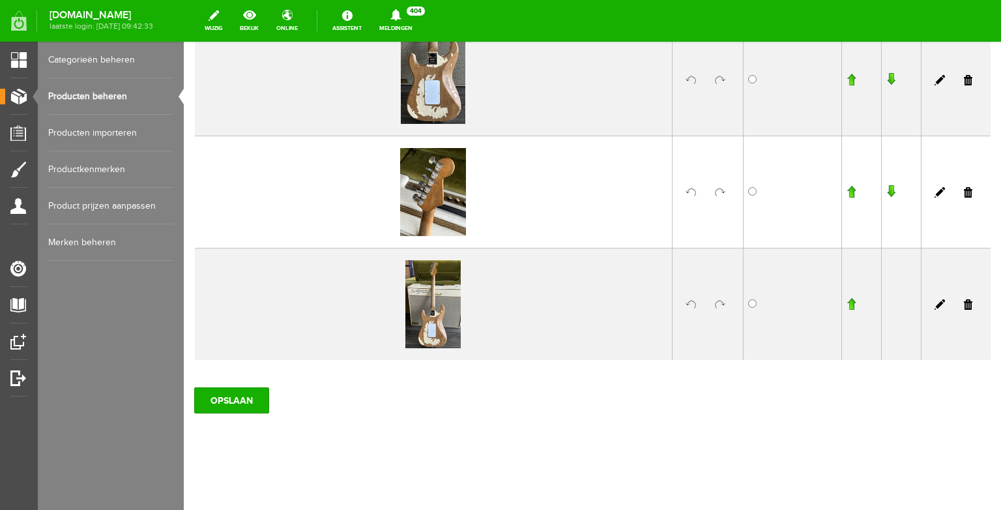
click at [98, 96] on link "Producten beheren" at bounding box center [110, 96] width 125 height 37
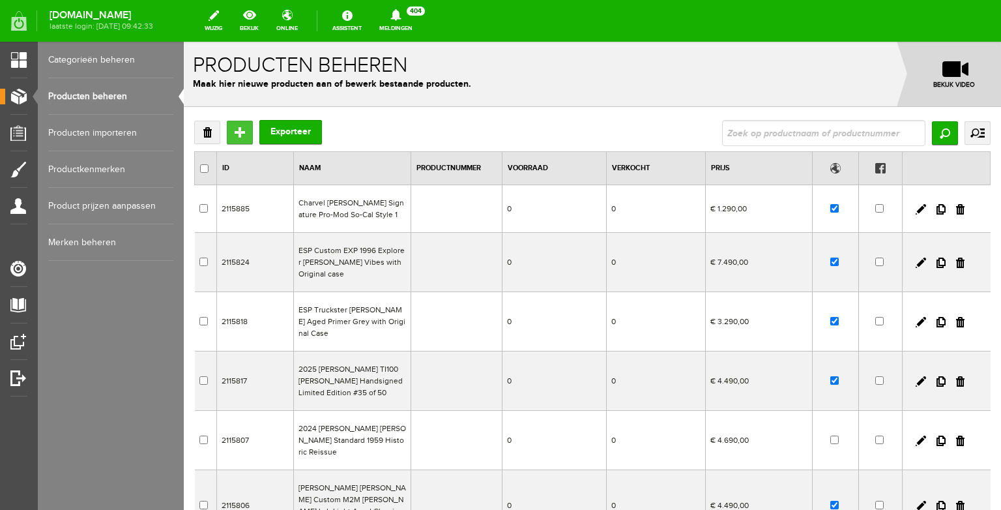
click at [235, 130] on input "Toevoegen" at bounding box center [240, 132] width 26 height 23
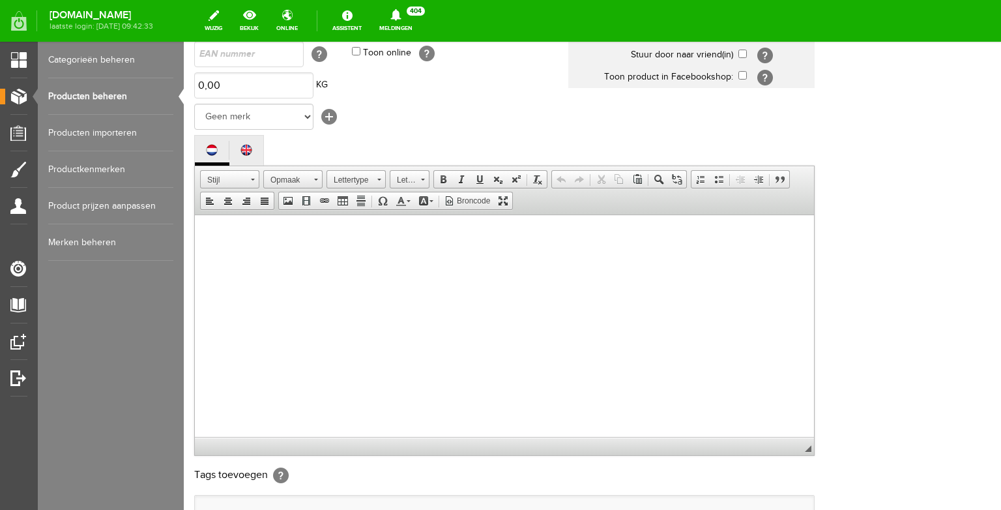
scroll to position [218, 0]
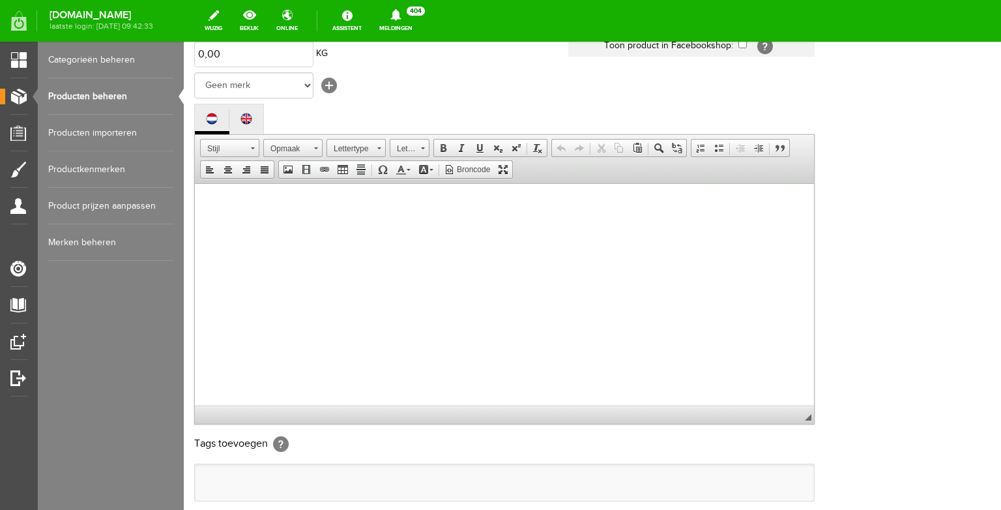
click at [304, 254] on body at bounding box center [504, 307] width 593 height 222
click at [247, 203] on span "This 2023 1961 Stratocaster Super Relic is from a Limited Edition and has some …" at bounding box center [504, 230] width 593 height 65
click at [673, 203] on span "This 2024 1961 Stratocaster Super Relic is from a Limited Edition and has some …" at bounding box center [504, 230] width 593 height 65
drag, startPoint x: 484, startPoint y: 230, endPoint x: 359, endPoint y: 232, distance: 125.2
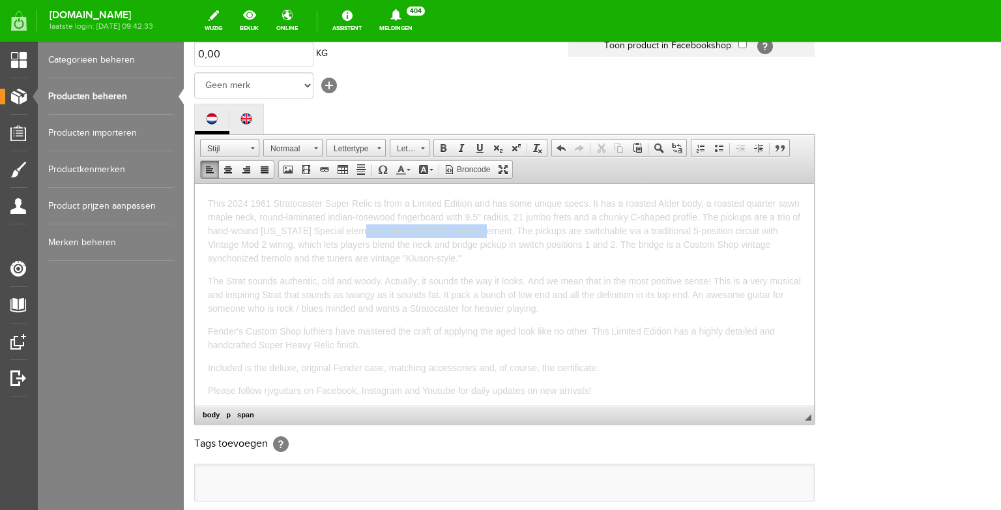
click at [359, 232] on span "This 2024 1961 Stratocaster Super Relic is from a Limited Edition and has some …" at bounding box center [504, 230] width 593 height 65
drag, startPoint x: 710, startPoint y: 230, endPoint x: 628, endPoint y: 227, distance: 82.8
click at [626, 226] on span "This 2024 1961 Stratocaster Super Relic is from a Limited Edition and has some …" at bounding box center [504, 230] width 593 height 65
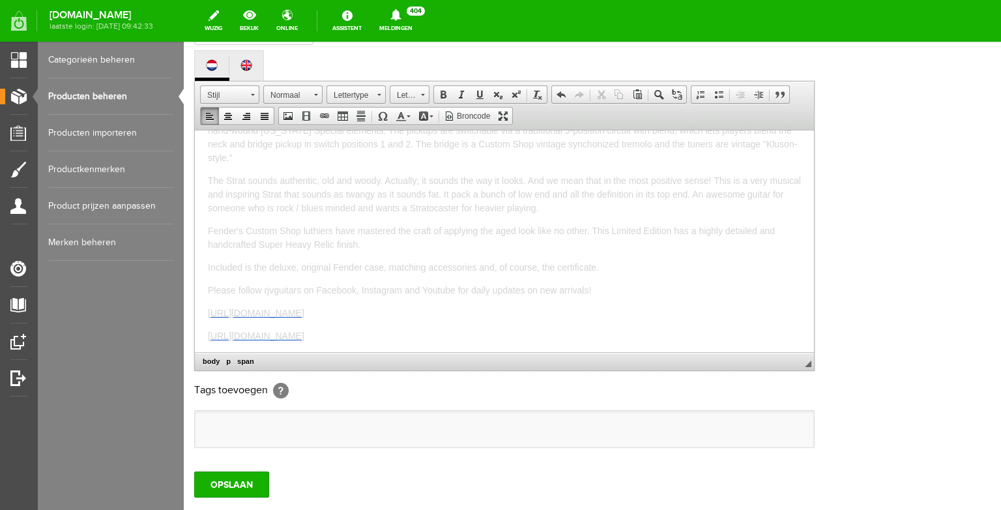
scroll to position [302, 0]
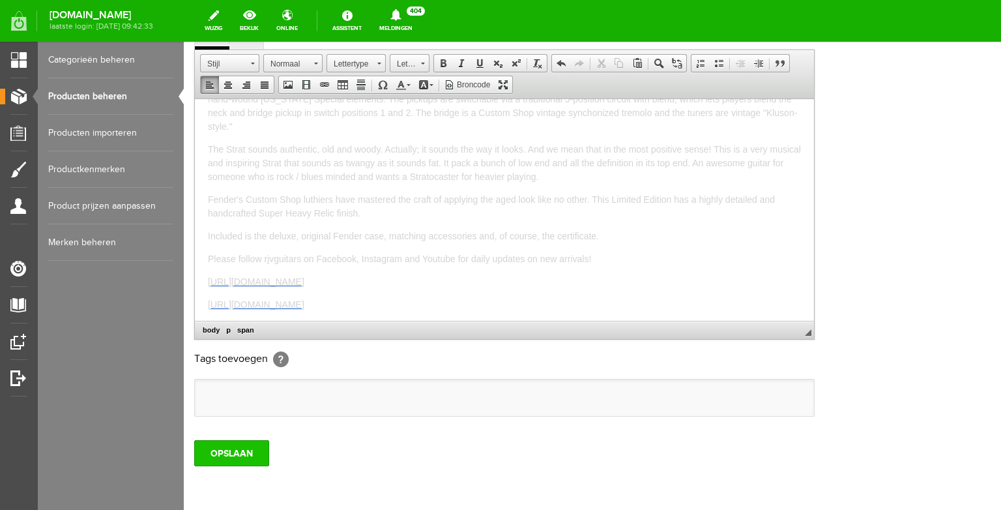
click at [218, 466] on input "OPSLAAN" at bounding box center [231, 453] width 75 height 26
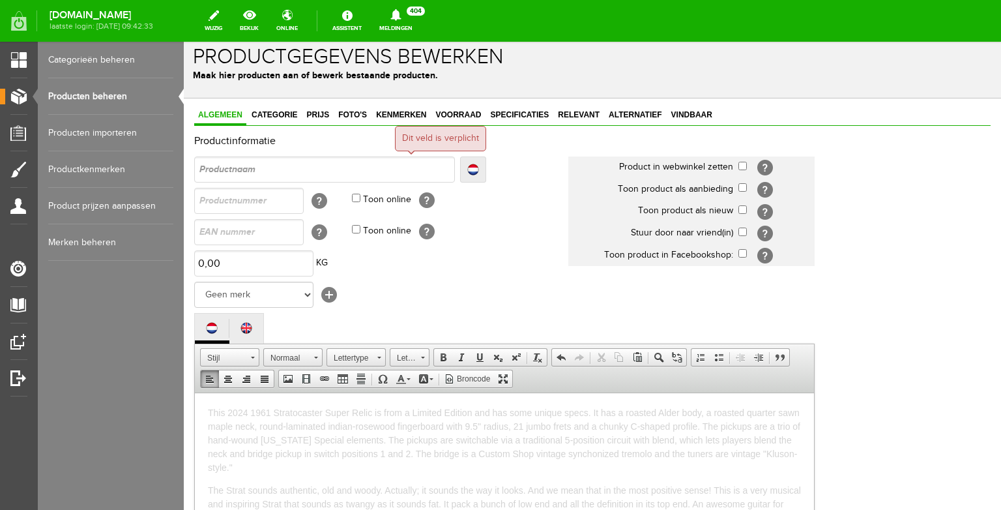
scroll to position [0, 0]
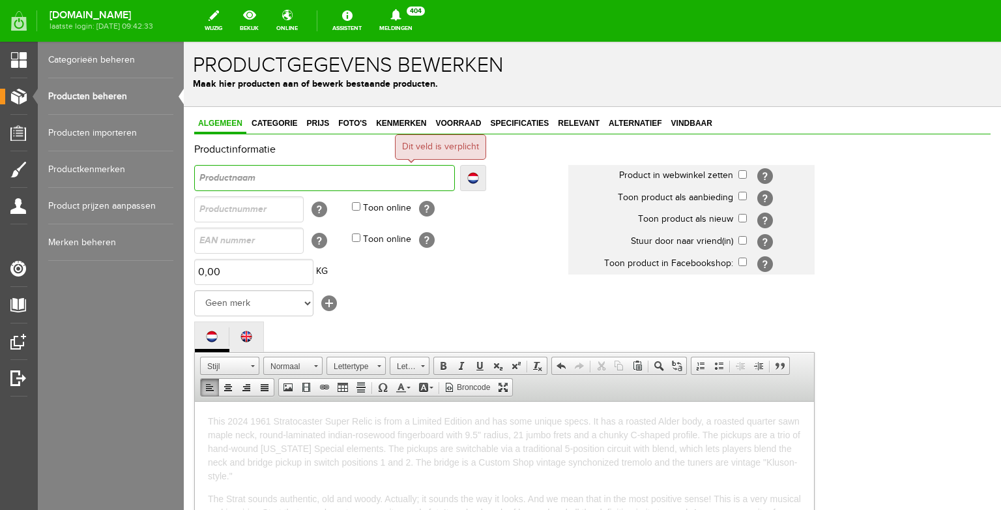
click at [264, 178] on input "text" at bounding box center [324, 178] width 261 height 26
type input "2"
type input "20"
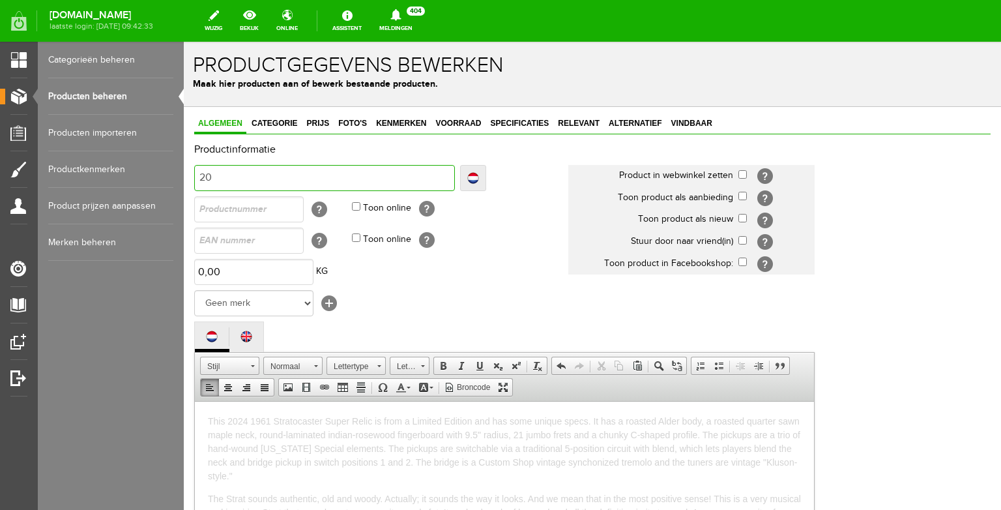
type input "202"
type input "2024"
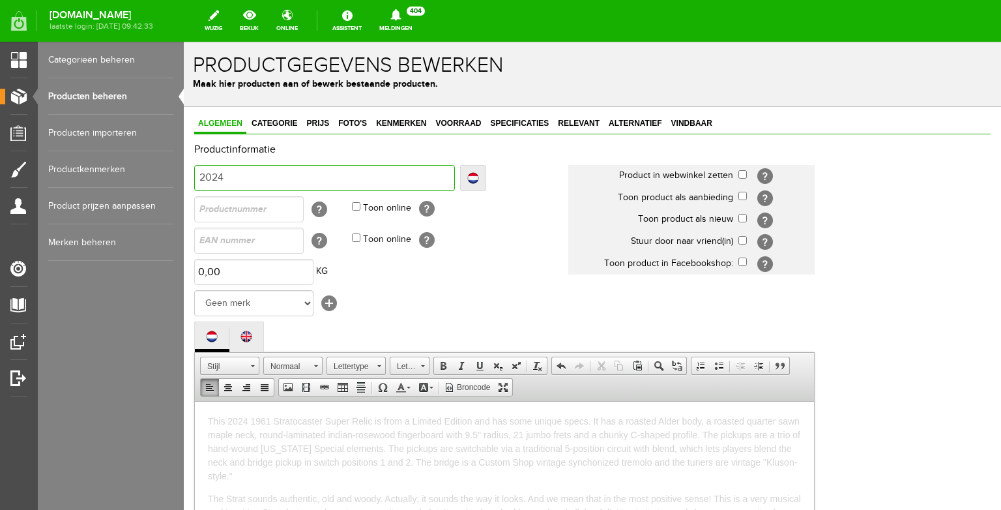
type input "2024"
paste input "Fender Stratocaster 1961 Roasted Super Heavy Relic L"
type input "2024 Fender Stratocaster 1961 Roasted Super Heavy Relic L"
drag, startPoint x: 234, startPoint y: 173, endPoint x: 153, endPoint y: 171, distance: 80.9
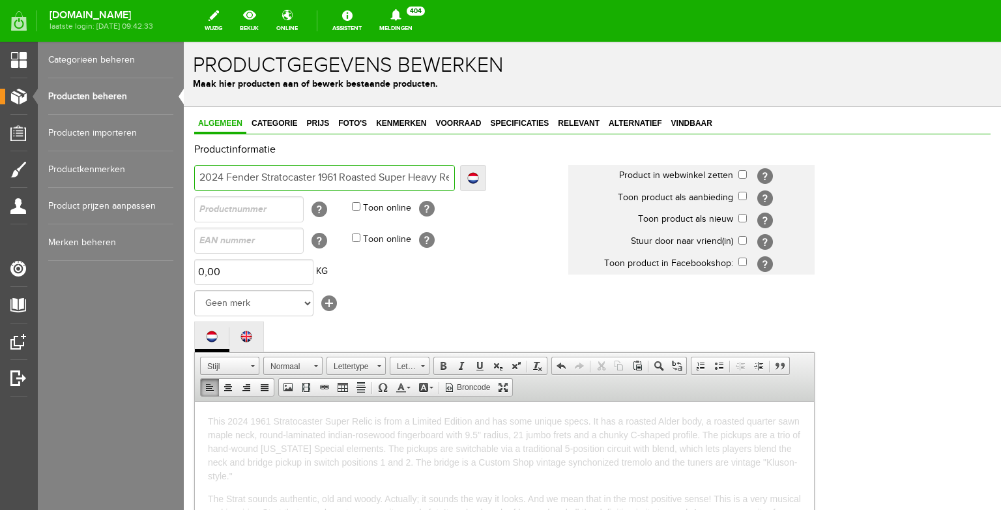
click at [194, 171] on input "2024 Fender Stratocaster 1961 Roasted Super Heavy Relic L" at bounding box center [324, 178] width 261 height 26
click at [235, 179] on input "2024 Fender Stratocaster 1961 Roasted Super Heavy Relic L" at bounding box center [324, 178] width 261 height 26
click at [285, 180] on input "2024 Fender Stratocaster 1961 Roasted Super Heavy Relic L" at bounding box center [324, 178] width 261 height 26
drag, startPoint x: 340, startPoint y: 182, endPoint x: 501, endPoint y: 181, distance: 161.7
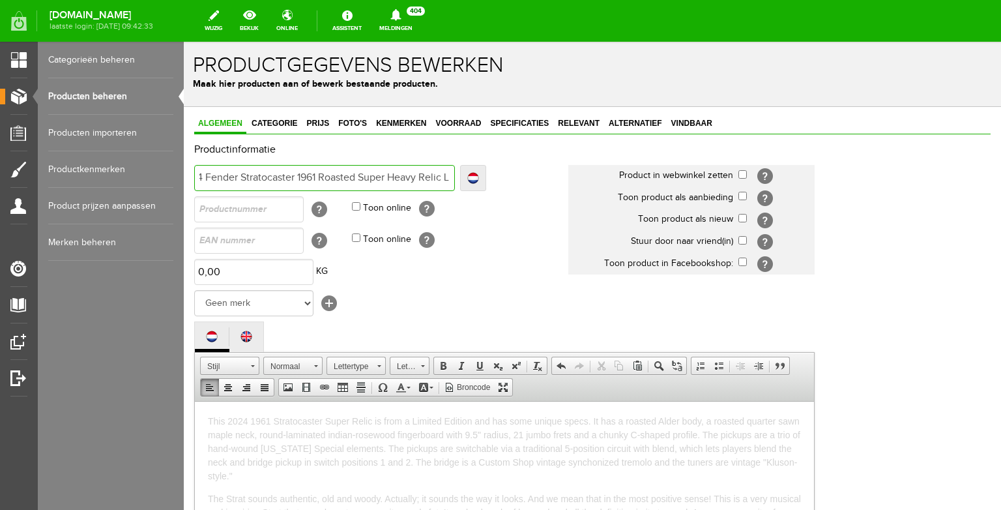
click at [455, 181] on input "2024 Fender Stratocaster 1961 Roasted Super Heavy Relic L" at bounding box center [324, 178] width 261 height 26
click at [441, 181] on input "2024 Fender Stratocaster 1961 Roasted Super Heavy Relic L" at bounding box center [324, 178] width 261 height 26
click at [448, 176] on input "2024 Fender Stratocaster 1961 Roasted Super Heavy Relic L" at bounding box center [324, 178] width 261 height 26
type input "2024 Fender Stratocaster 1961 Roasted Super Heavy Relic LT"
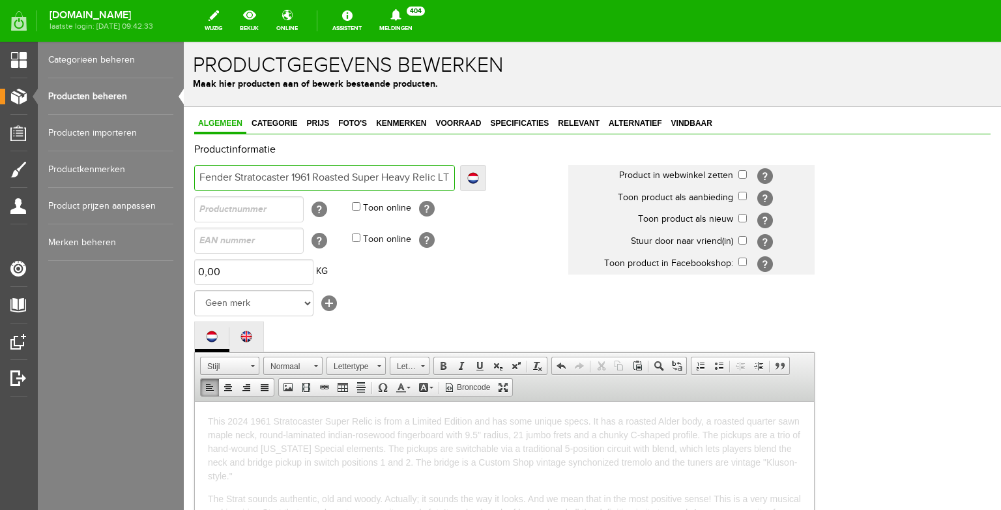
type input "2024 Fender Stratocaster 1961 Roasted Super Heavy Relic LTD"
click at [743, 173] on input "checkbox" at bounding box center [743, 174] width 8 height 8
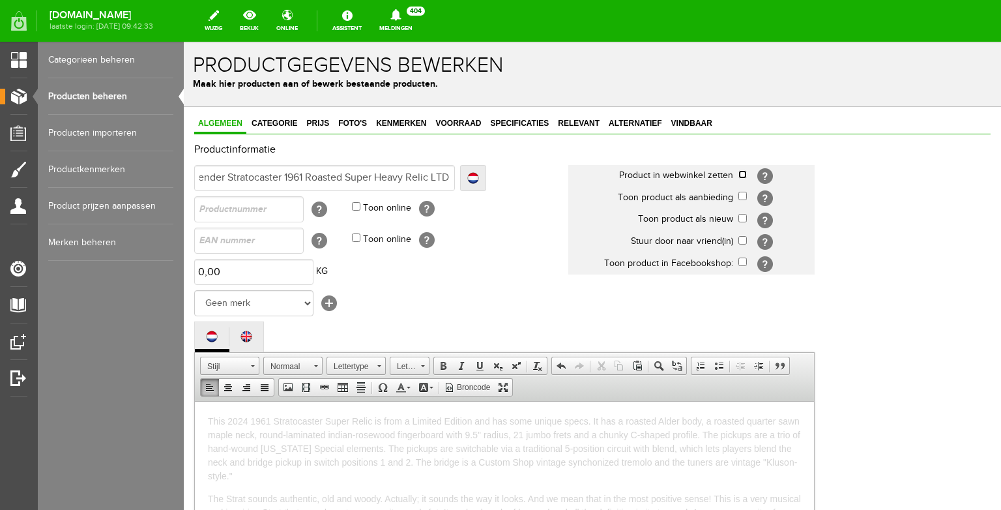
checkbox input "true"
click at [742, 220] on input "checkbox" at bounding box center [743, 218] width 8 height 8
checkbox input "true"
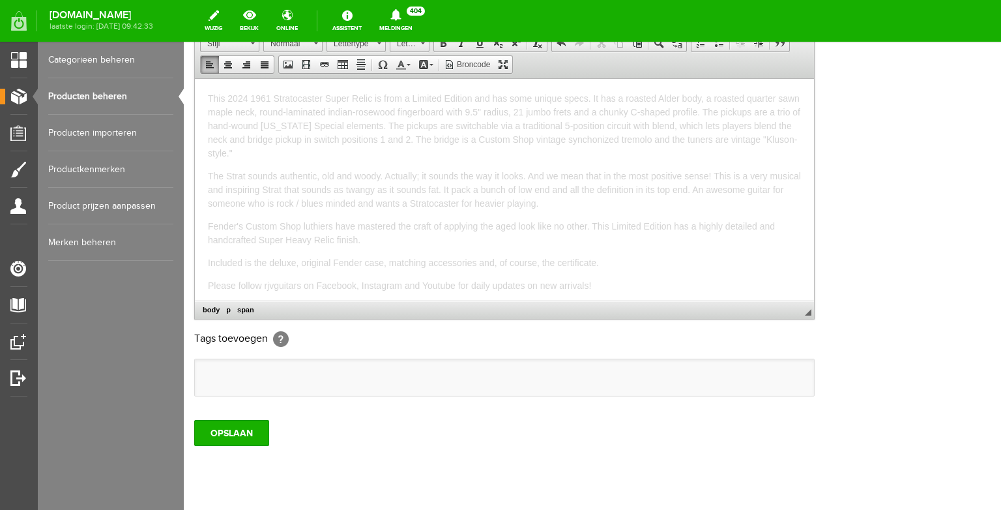
scroll to position [47, 0]
click at [244, 446] on input "OPSLAAN" at bounding box center [231, 433] width 75 height 26
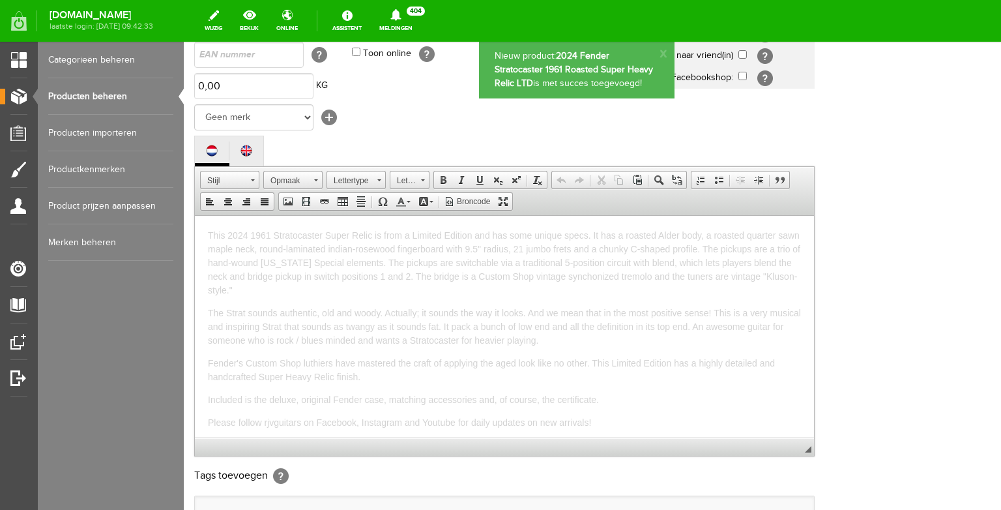
scroll to position [0, 0]
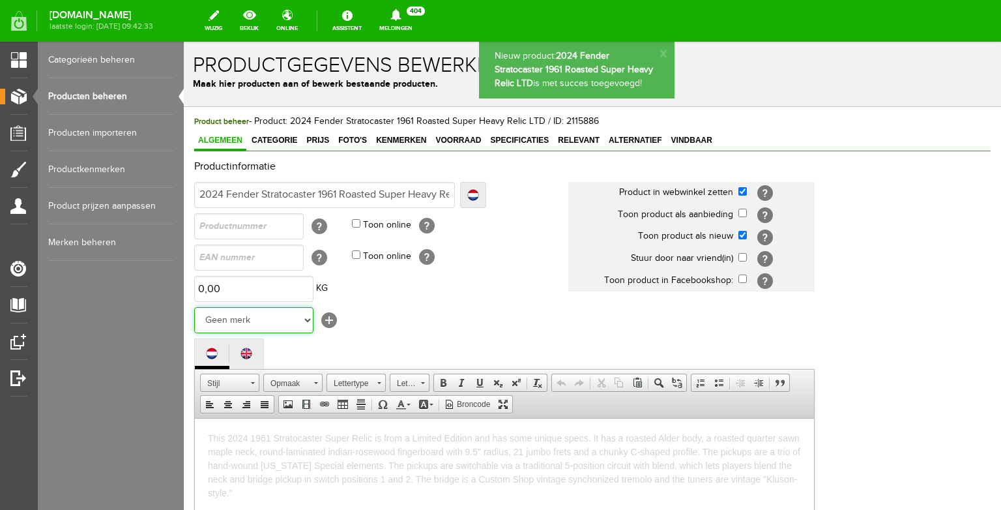
click at [194, 307] on select "Geen merk Hymn Peavey Vox Rickenbacker Jackson Kelton Swade Dean Taylor Washbur…" at bounding box center [253, 320] width 119 height 26
select select "124516"
click option "Fender" at bounding box center [184, 42] width 0 height 0
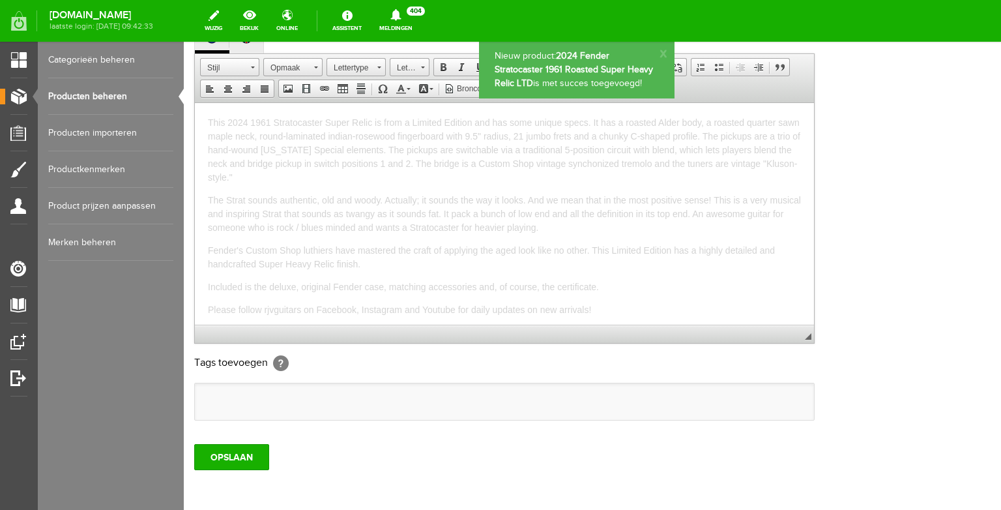
scroll to position [343, 0]
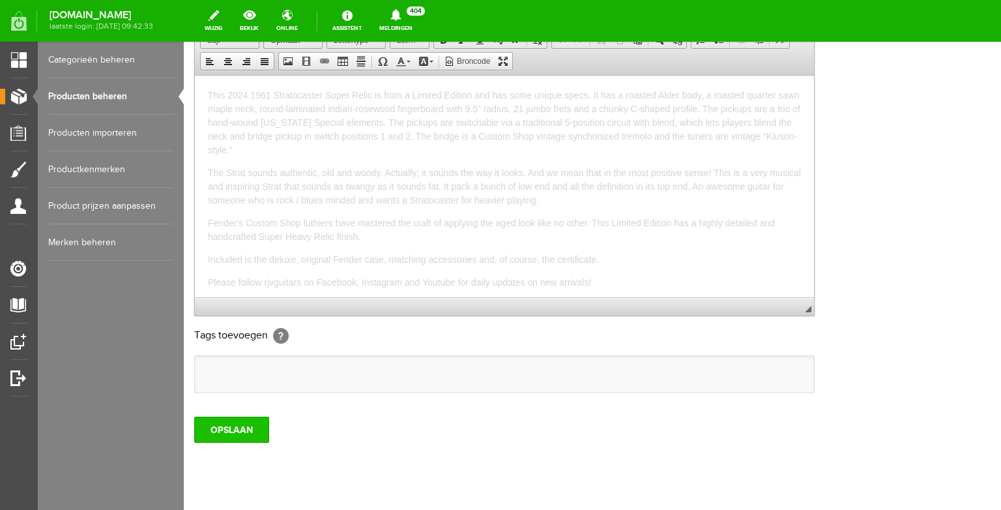
click at [236, 443] on input "OPSLAAN" at bounding box center [231, 430] width 75 height 26
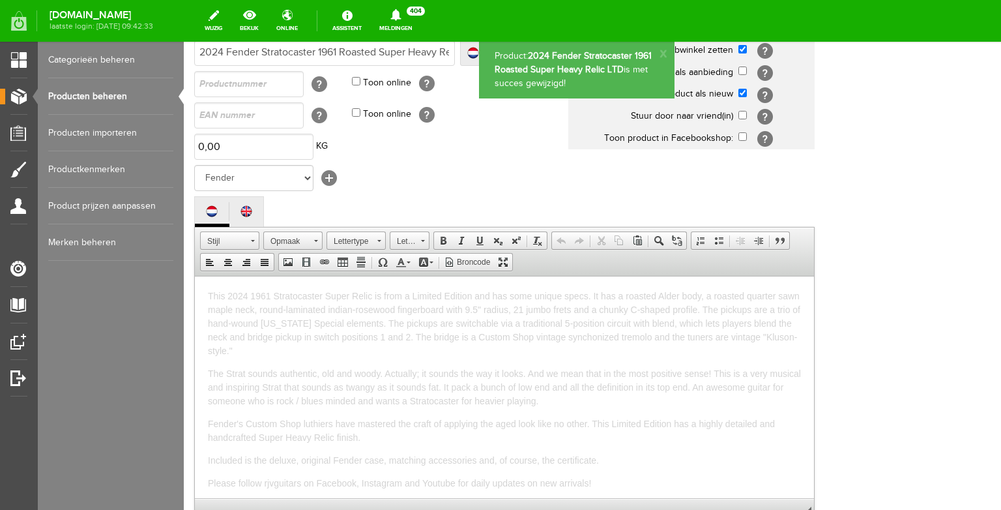
scroll to position [0, 0]
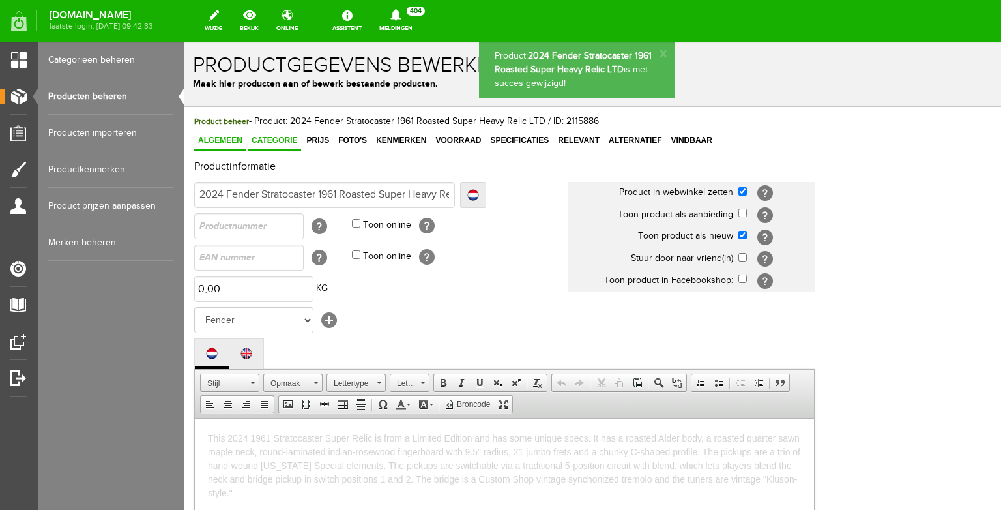
click at [290, 138] on span "Categorie" at bounding box center [274, 140] width 53 height 9
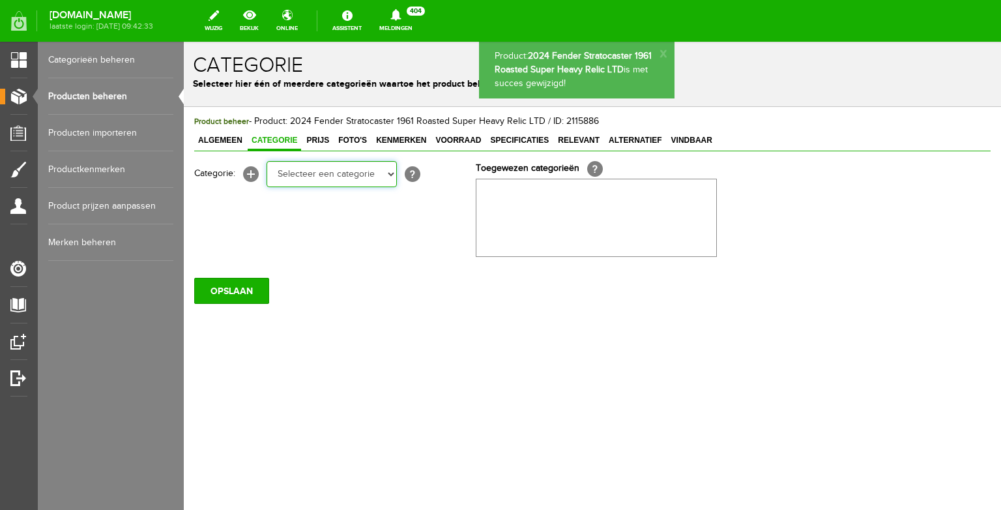
select select "87687"
click option "Electric guitars" at bounding box center [184, 42] width 0 height 0
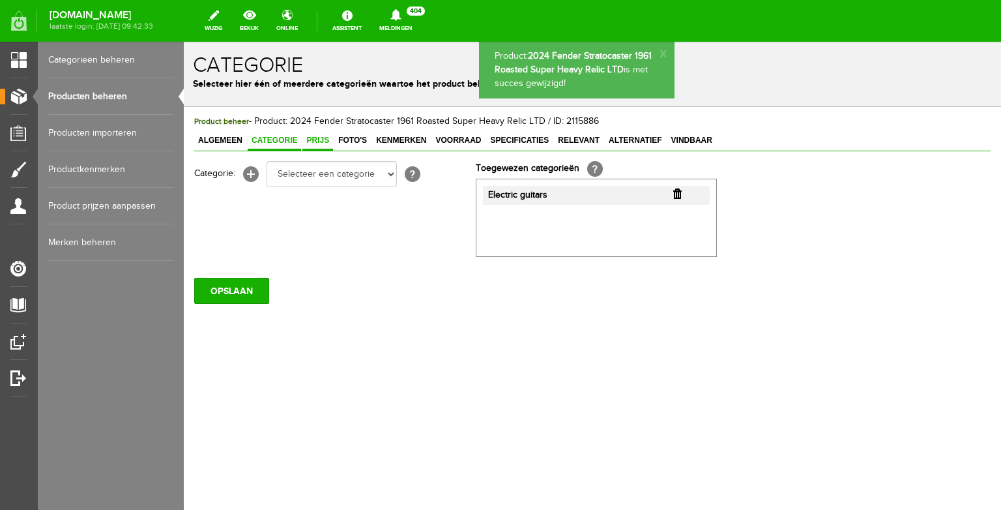
click at [313, 146] on link "Prijs" at bounding box center [317, 141] width 31 height 19
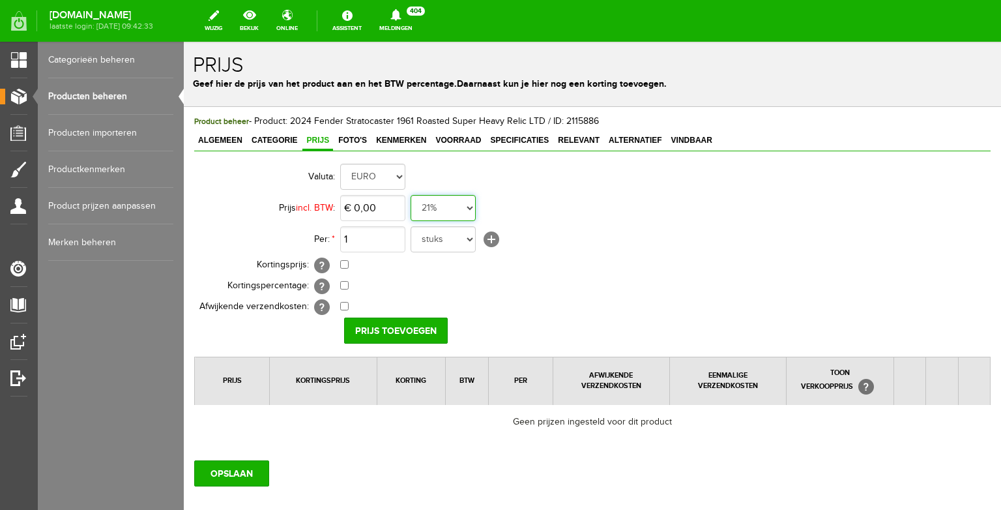
select select "0,00"
click option "0%" at bounding box center [184, 42] width 0 height 0
click at [379, 203] on input "0" at bounding box center [372, 208] width 65 height 26
click at [374, 207] on input "0" at bounding box center [372, 208] width 65 height 26
drag, startPoint x: 379, startPoint y: 206, endPoint x: 310, endPoint y: 198, distance: 69.5
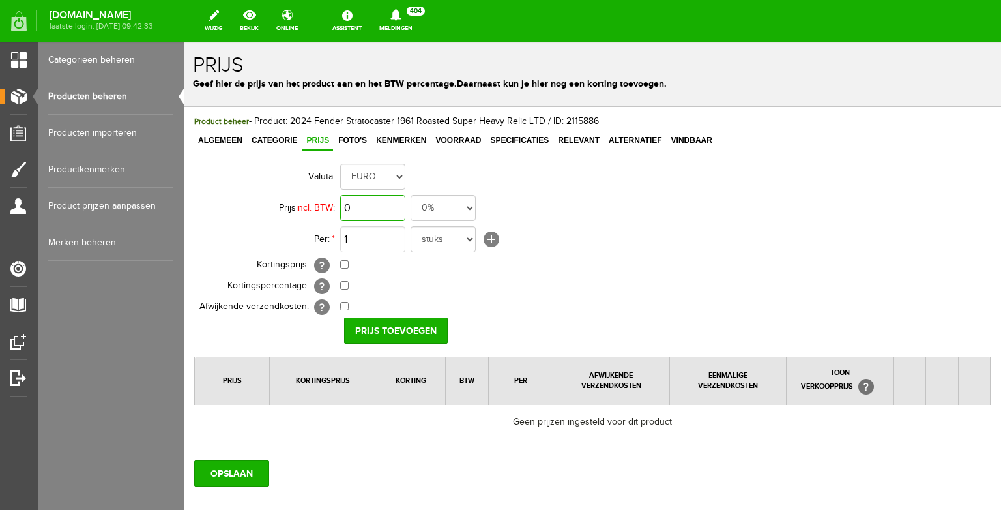
click at [340, 198] on input "0" at bounding box center [372, 208] width 65 height 26
click at [350, 207] on input "4490" at bounding box center [372, 208] width 65 height 26
type input "€ 4.690,00"
click at [393, 332] on input "Prijs toevoegen" at bounding box center [396, 330] width 104 height 26
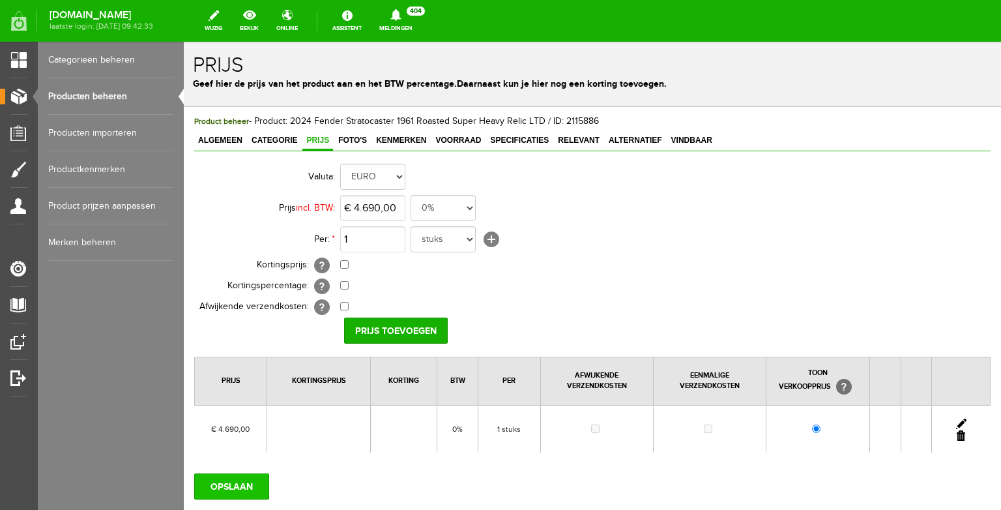
click at [230, 482] on input "OPSLAAN" at bounding box center [231, 486] width 75 height 26
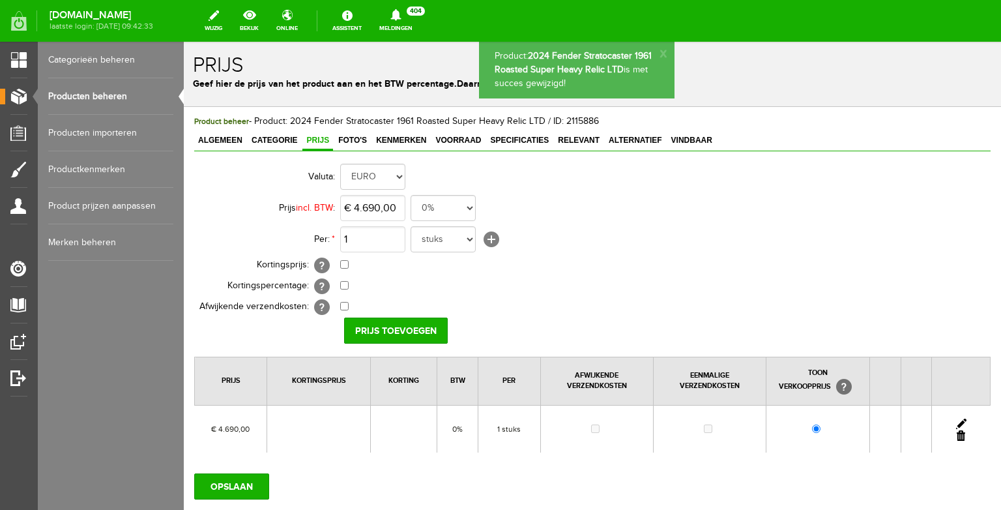
click at [355, 143] on span "Foto's" at bounding box center [352, 140] width 37 height 9
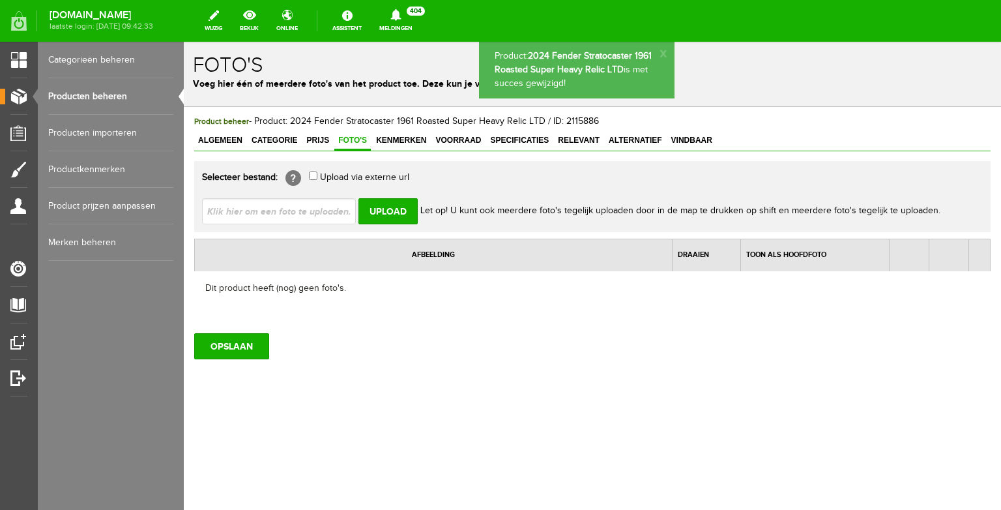
click at [315, 210] on input "file" at bounding box center [284, 210] width 164 height 25
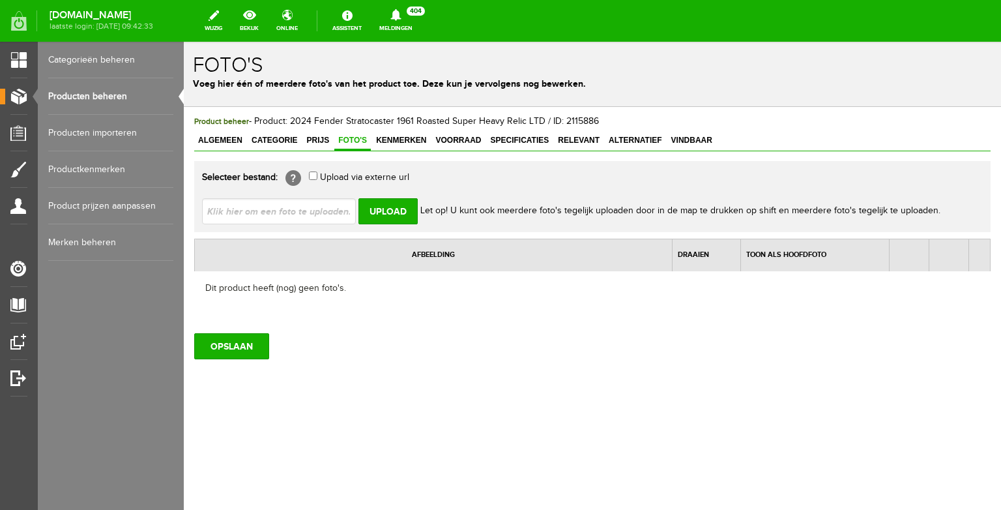
type input "C:\fakepath\IMG_4212.JPG"
type input "IMG_4212.JPG; IMG_4213.JPG; IMG_4217.JPG; IMG_4218.JPG; IMG_4220.JPG"
click at [404, 210] on input "Upload" at bounding box center [388, 211] width 59 height 26
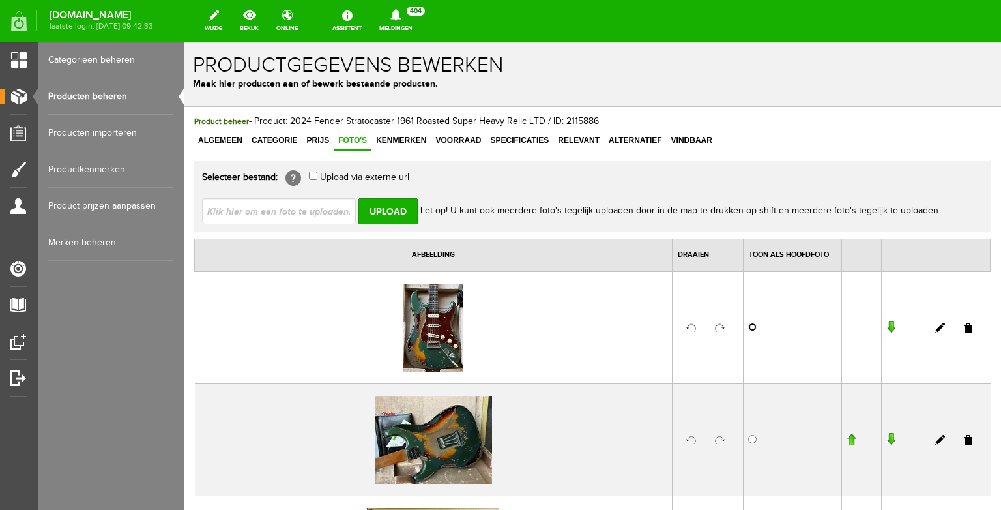
click at [753, 329] on input "radio" at bounding box center [752, 327] width 8 height 8
radio input "true"
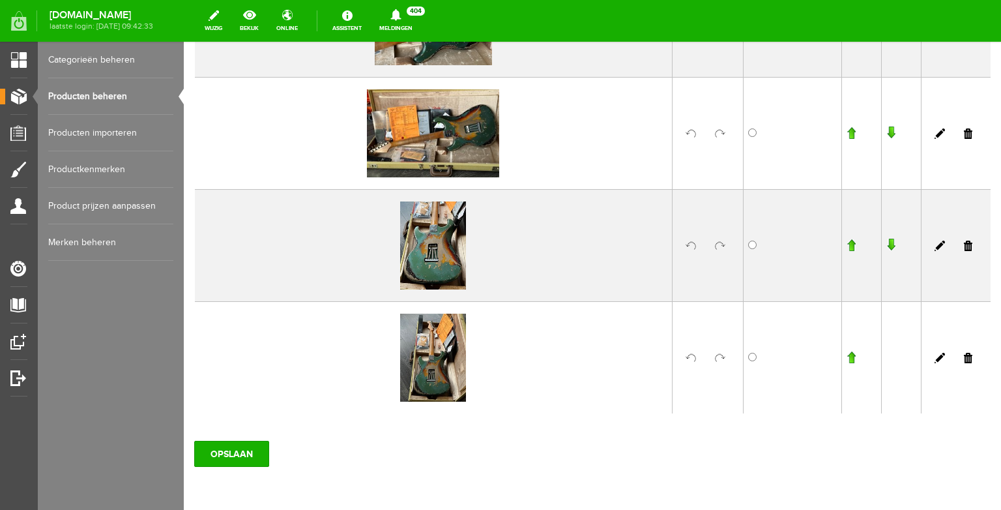
scroll to position [472, 0]
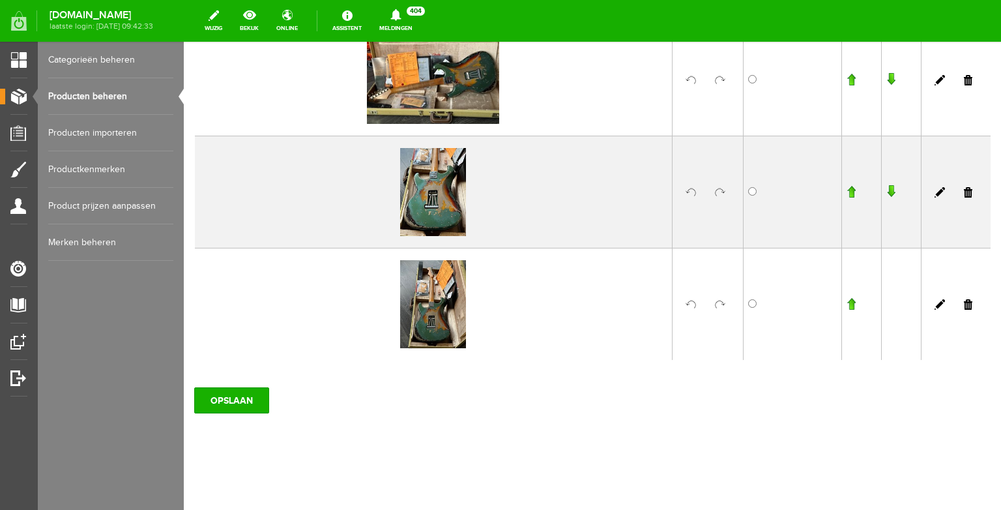
click at [716, 196] on link at bounding box center [720, 192] width 10 height 10
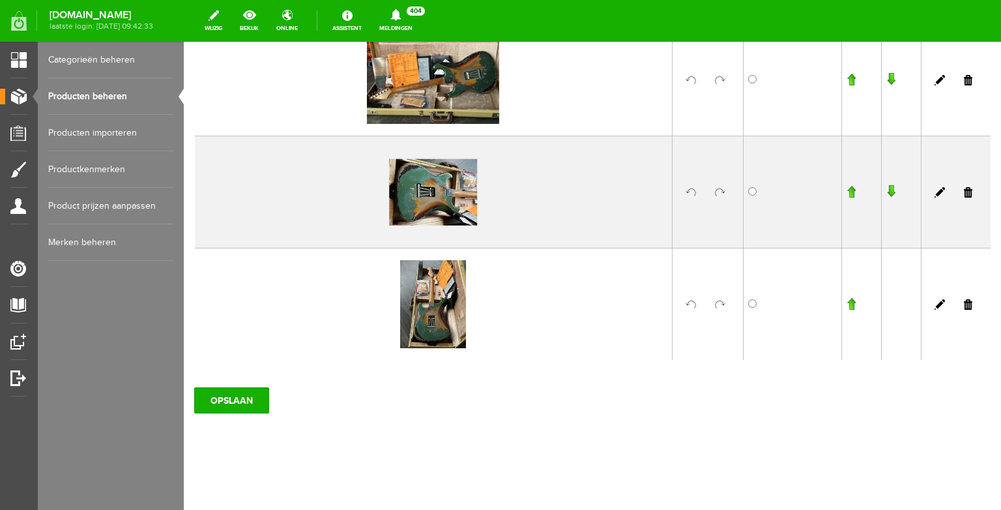
click at [718, 304] on link at bounding box center [720, 304] width 10 height 10
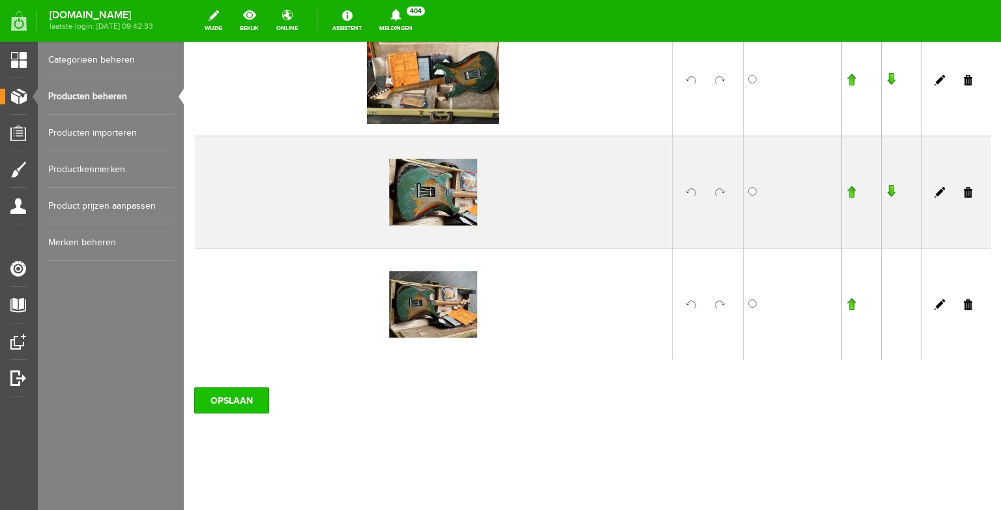
click at [232, 401] on input "OPSLAAN" at bounding box center [231, 400] width 75 height 26
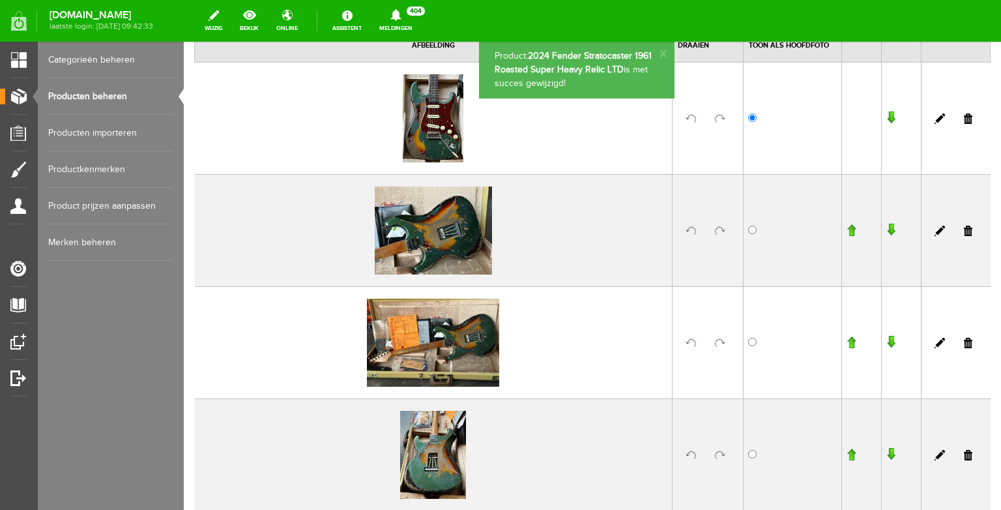
scroll to position [0, 0]
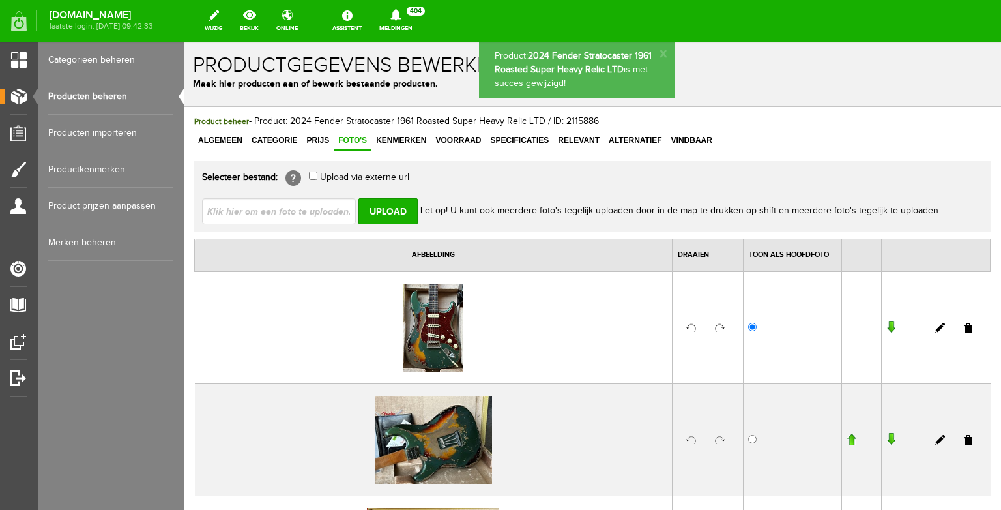
click at [280, 212] on input "file" at bounding box center [284, 210] width 164 height 25
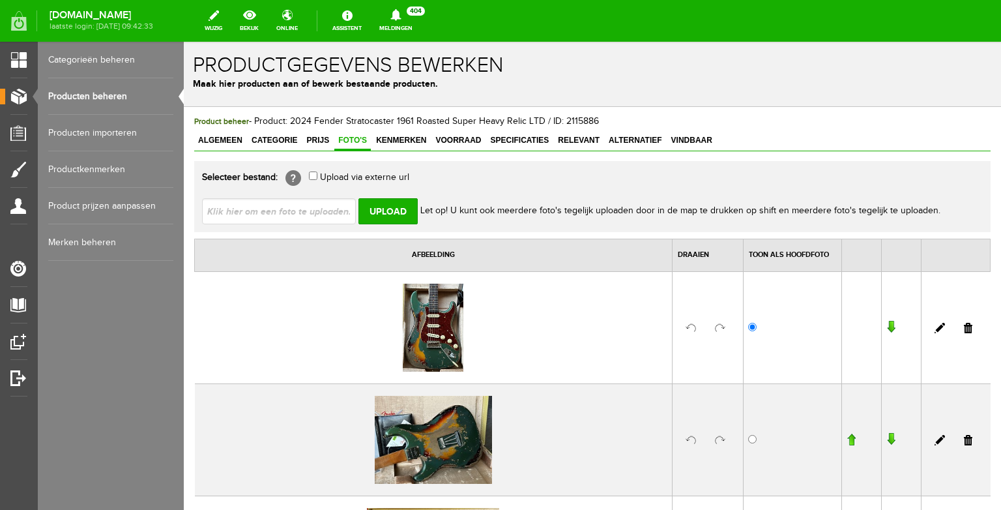
type input "C:\fakepath\IMG_4204.JPG"
type input "IMG_4204.JPG; IMG_4206.JPG; IMG_4207.JPG; IMG_4208.JPG; IMG_4209.JPG"
click at [388, 213] on input "Upload" at bounding box center [388, 211] width 59 height 26
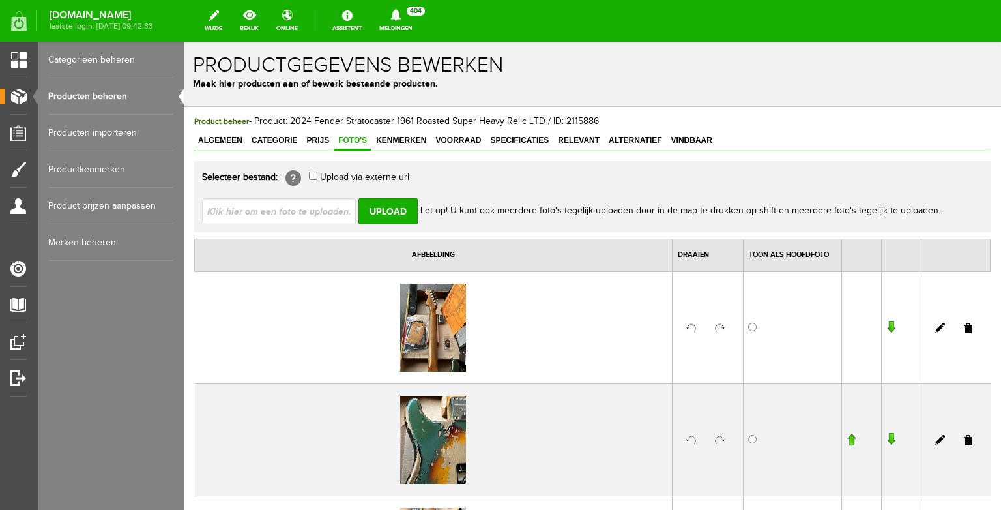
click at [717, 330] on link at bounding box center [720, 328] width 10 height 10
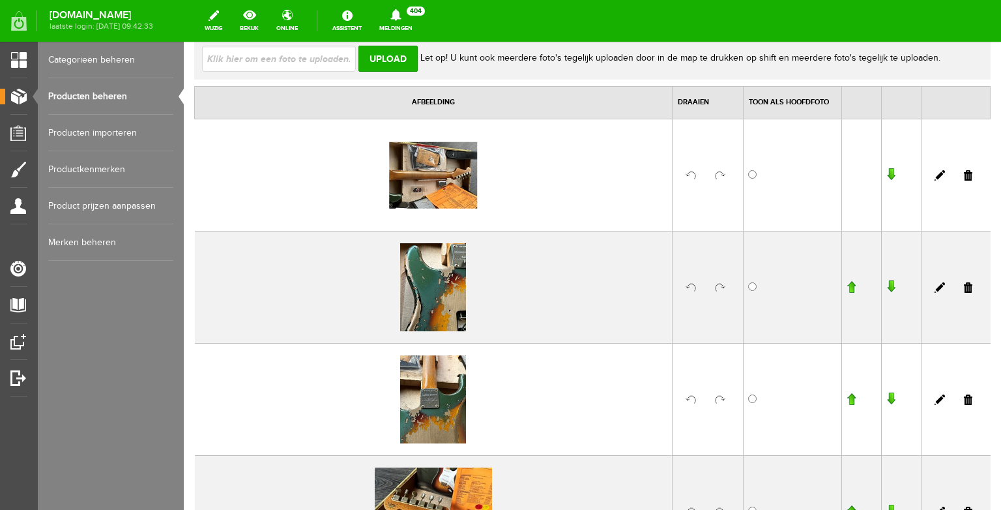
scroll to position [184, 0]
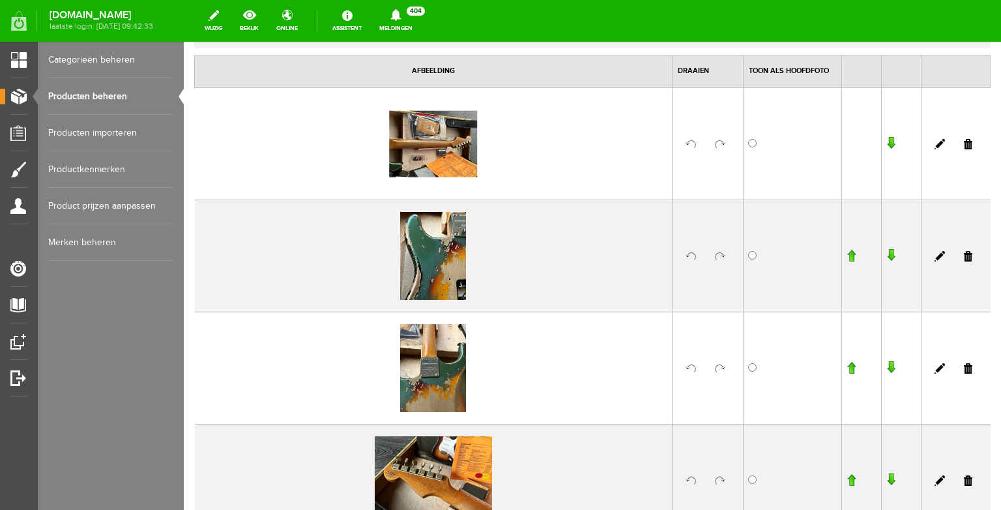
click at [720, 254] on link at bounding box center [720, 256] width 10 height 10
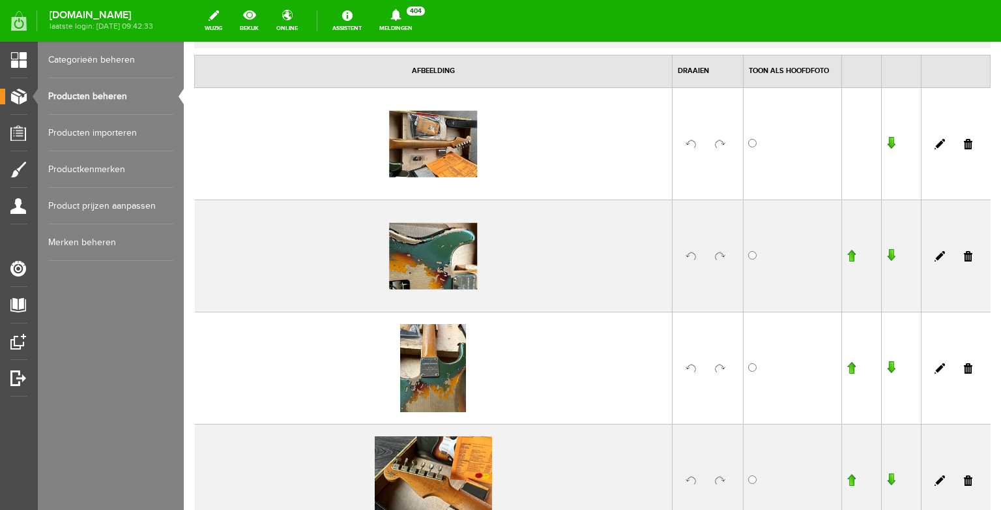
click at [718, 370] on link at bounding box center [720, 368] width 10 height 10
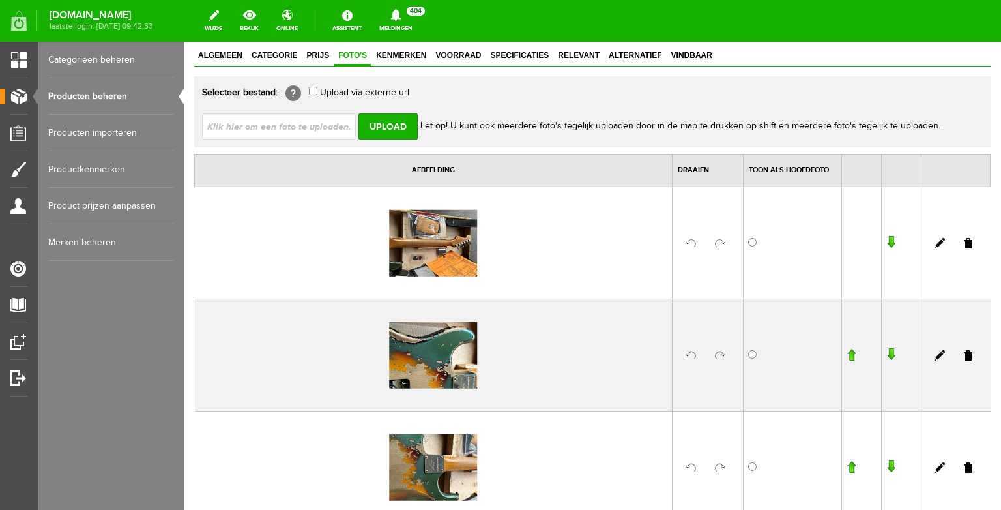
scroll to position [0, 0]
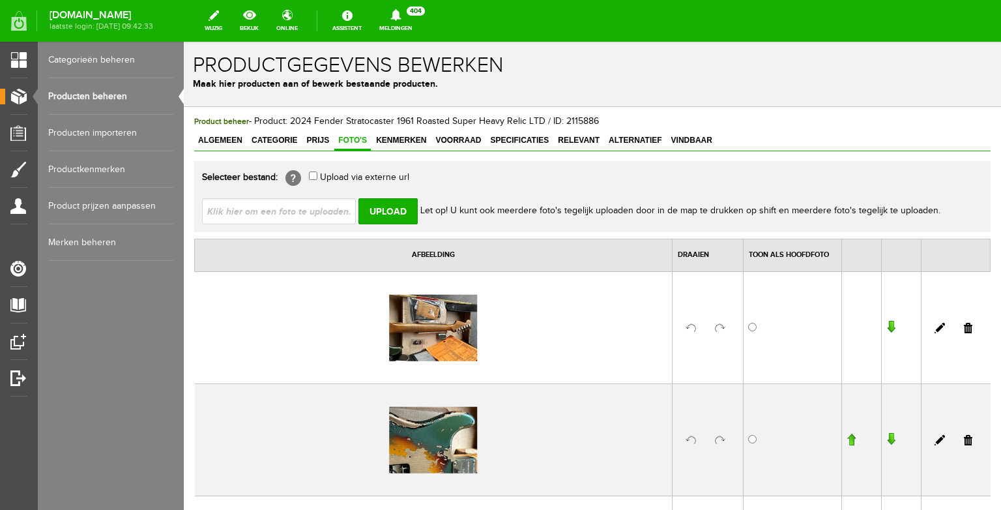
click at [261, 213] on input "file" at bounding box center [284, 210] width 164 height 25
type input "C:\fakepath\IMG_4196.JPG"
type input "IMG_4196.JPG; IMG_4197.JPG; IMG_4200.JPG; IMG_4201.JPG; IMG_4203.JPG"
click at [393, 207] on input "Upload" at bounding box center [388, 211] width 59 height 26
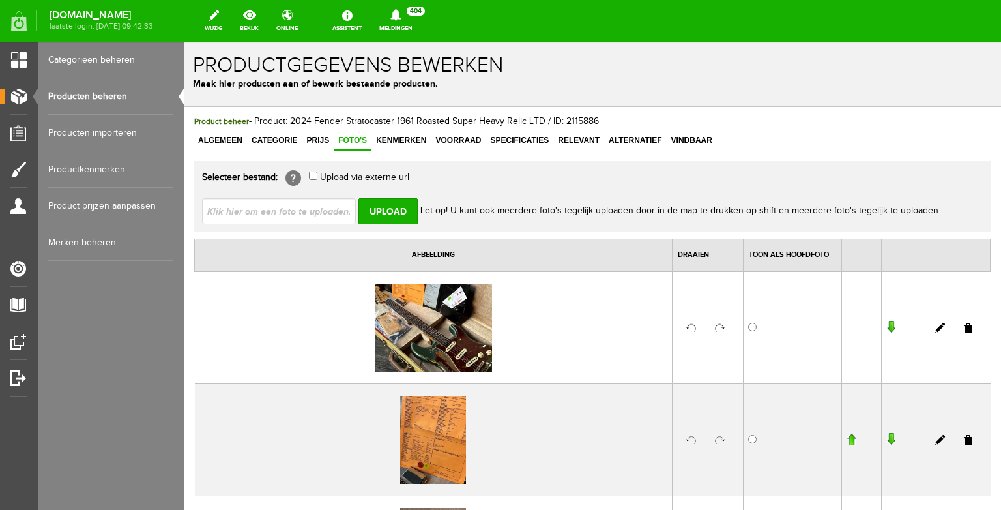
click at [286, 219] on input "file" at bounding box center [284, 210] width 164 height 25
type input "C:\fakepath\IMG_4184.JPG"
type input "IMG_4184.JPG; IMG_4187.JPG; IMG_4191.JPG; IMG_4193.JPG; IMG_4194.JPG"
click at [403, 214] on input "Upload" at bounding box center [388, 211] width 59 height 26
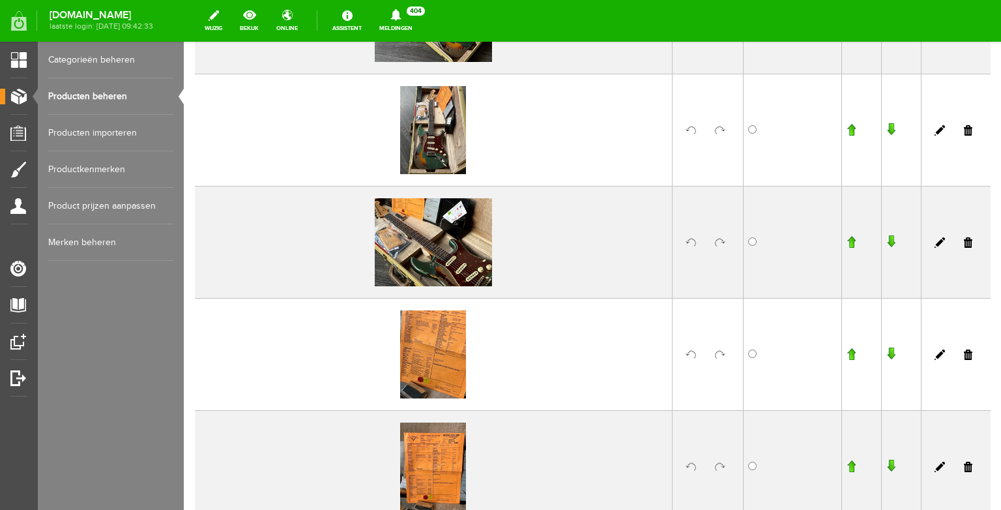
scroll to position [616, 0]
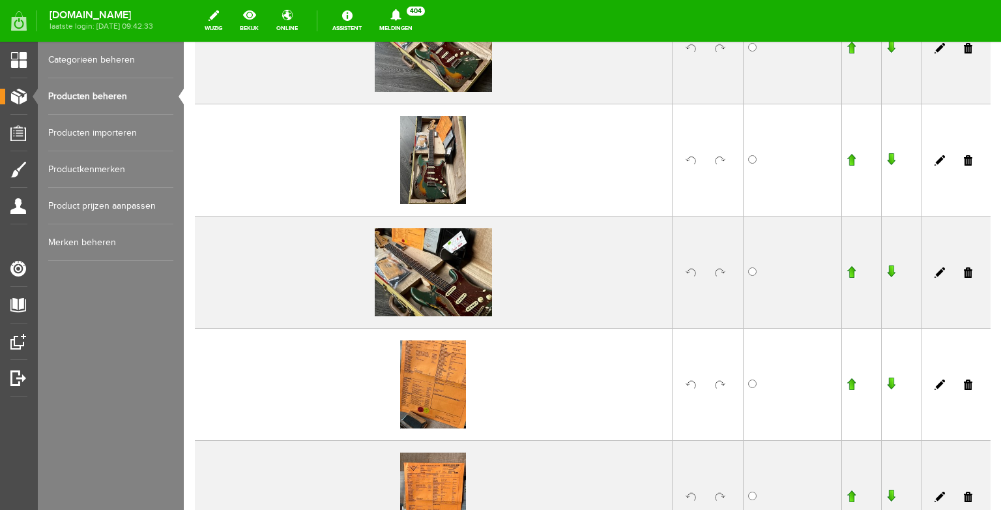
click at [722, 158] on link at bounding box center [720, 160] width 10 height 10
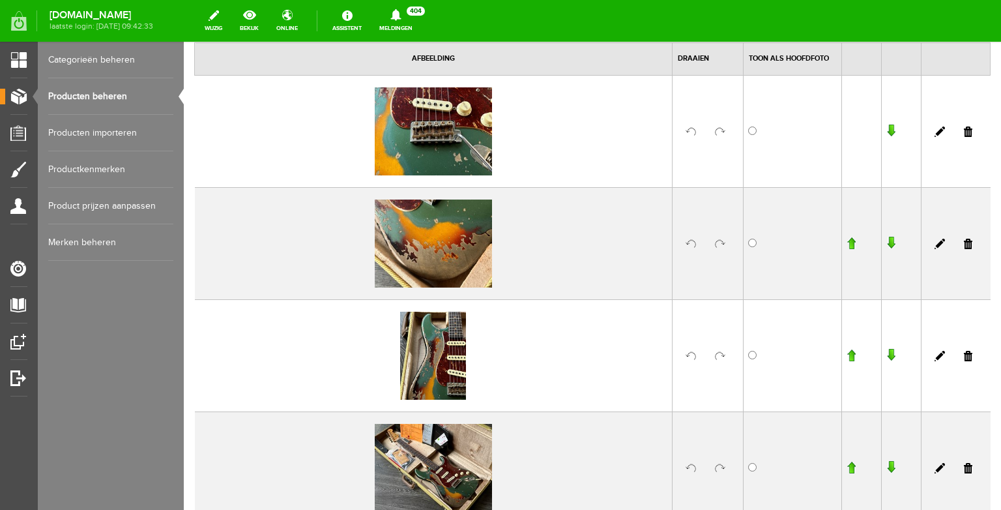
scroll to position [249, 0]
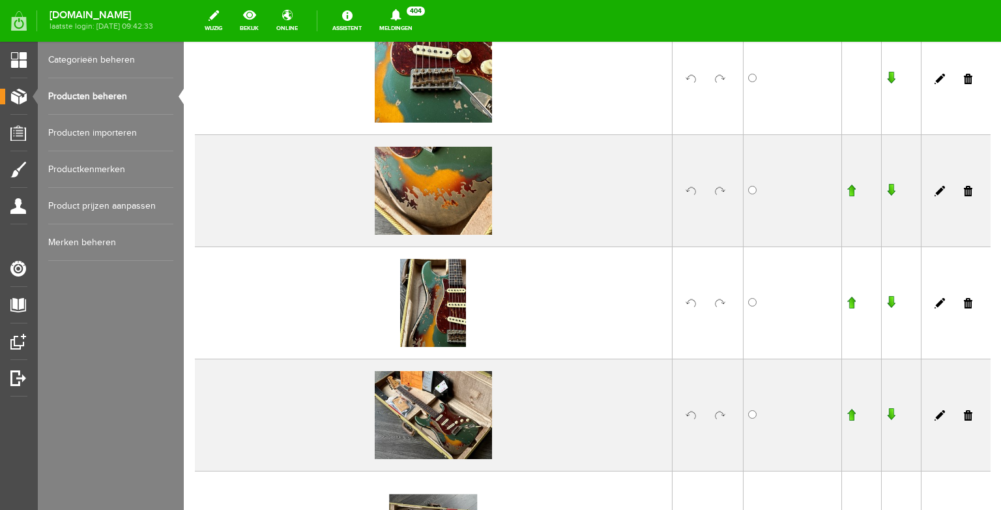
click at [852, 413] on input "button" at bounding box center [851, 414] width 9 height 13
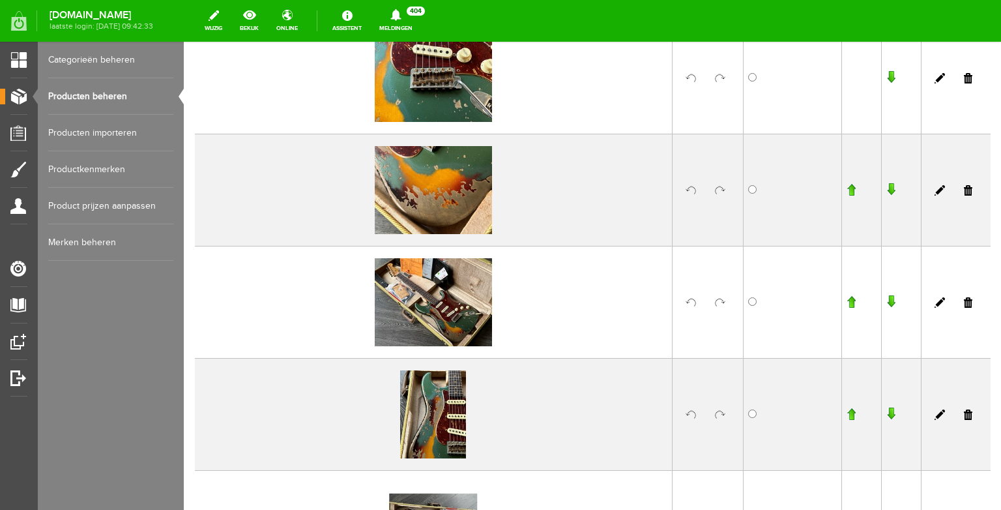
click at [849, 304] on input "button" at bounding box center [851, 301] width 9 height 13
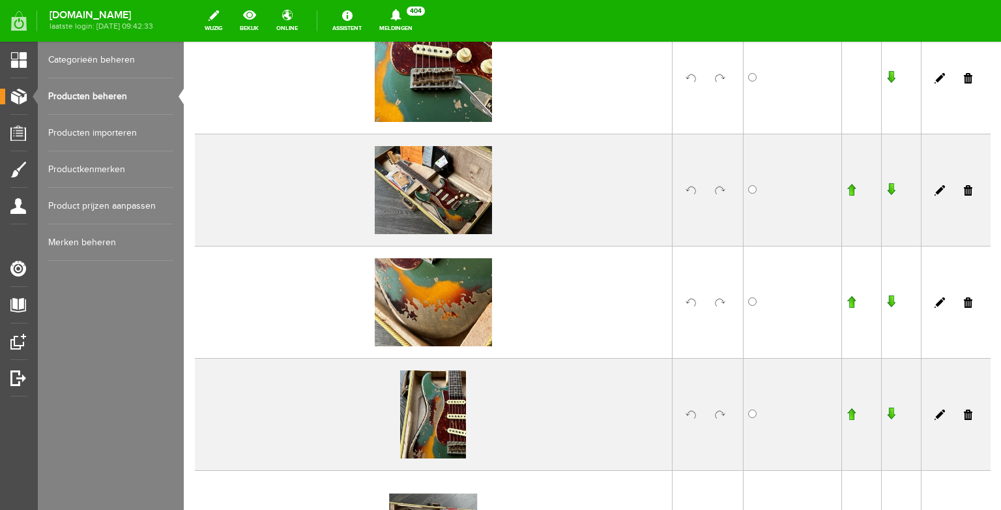
click at [852, 190] on input "button" at bounding box center [851, 189] width 9 height 13
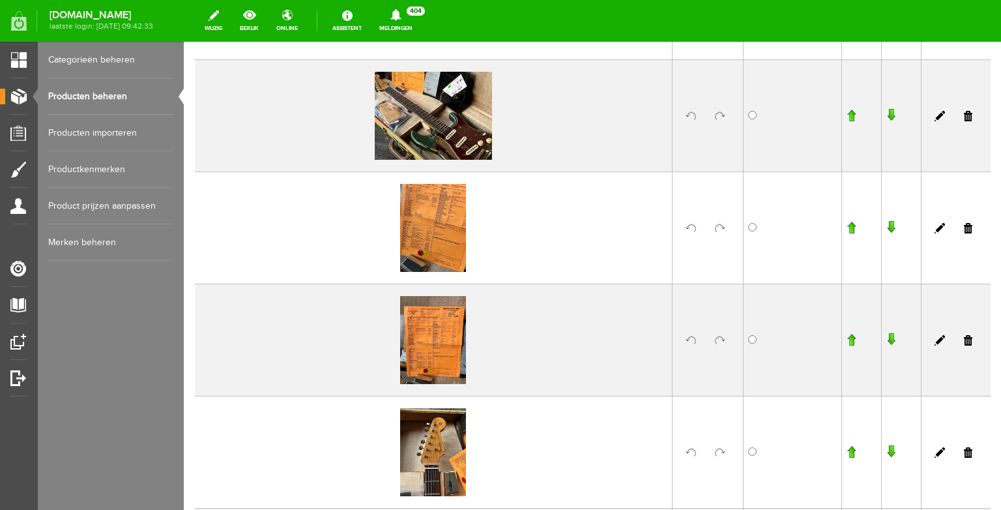
scroll to position [767, 0]
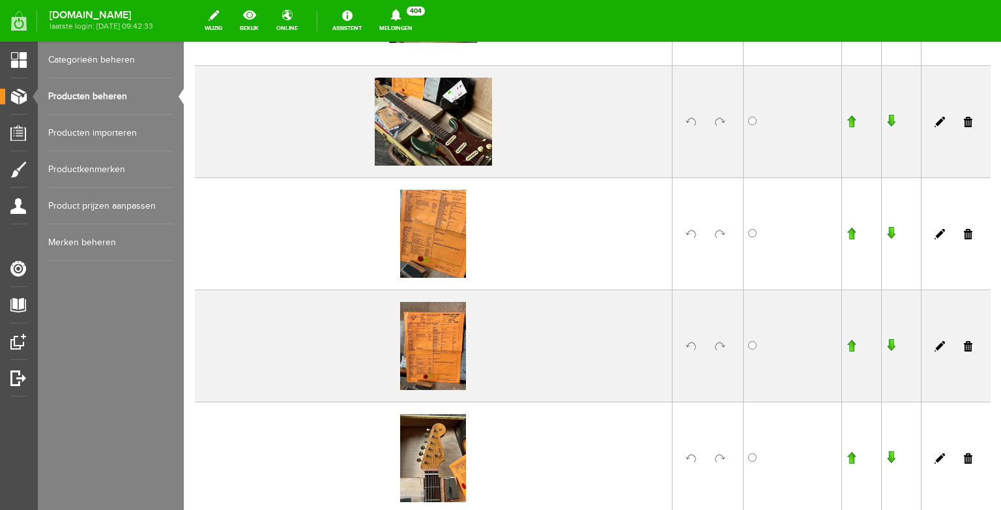
click at [720, 233] on link at bounding box center [720, 234] width 10 height 10
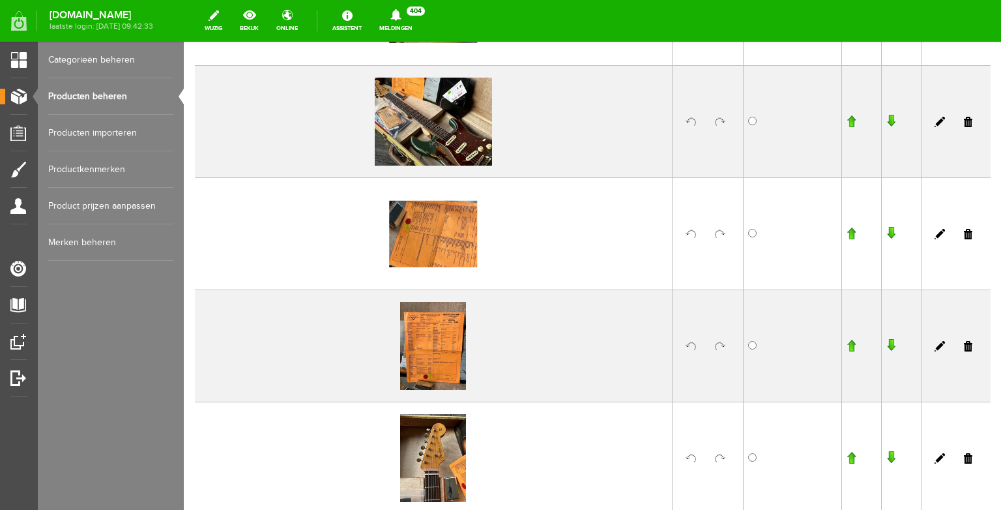
click at [718, 344] on link at bounding box center [720, 346] width 10 height 10
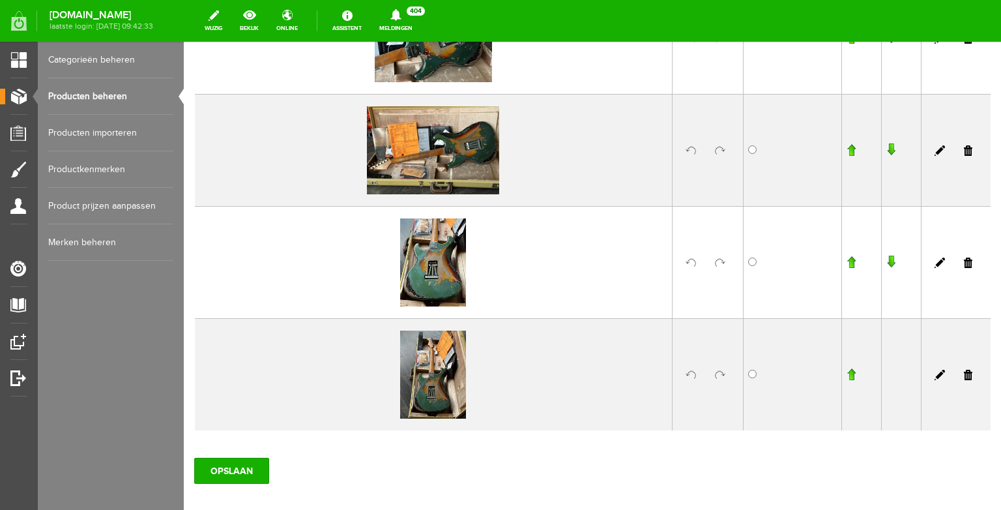
scroll to position [2154, 0]
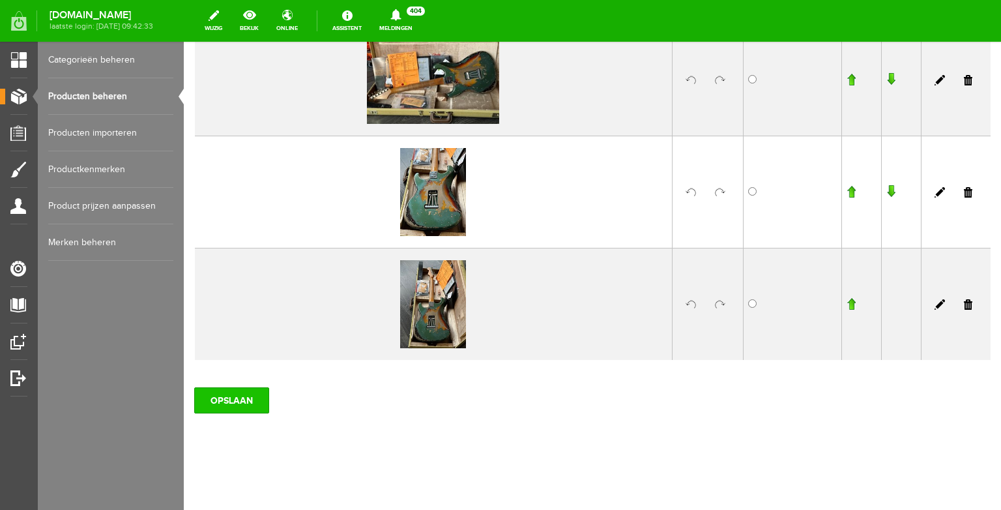
click at [241, 400] on input "OPSLAAN" at bounding box center [231, 400] width 75 height 26
